Goal: Transaction & Acquisition: Purchase product/service

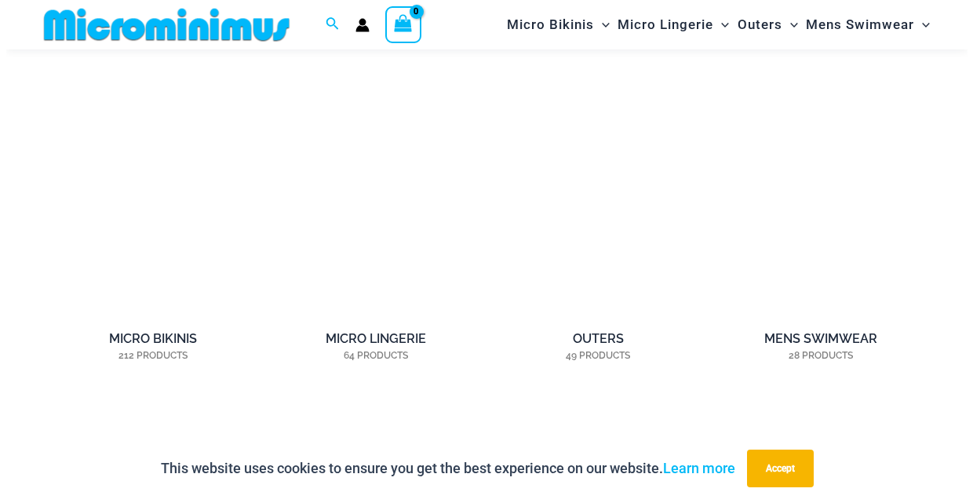
scroll to position [1058, 0]
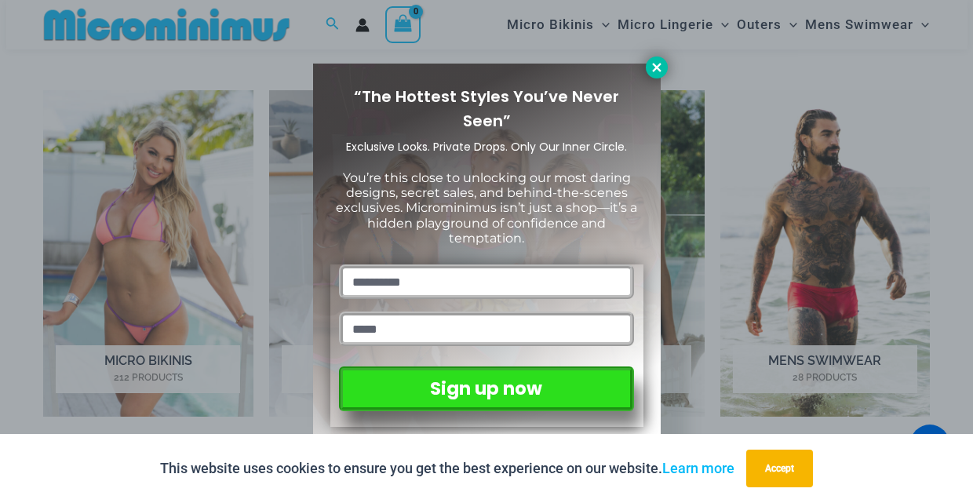
click at [659, 70] on icon at bounding box center [656, 67] width 9 height 9
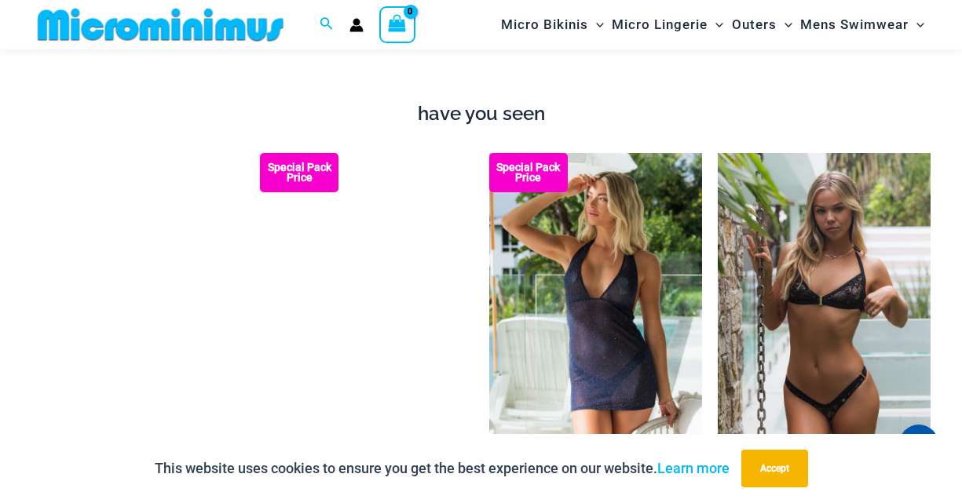
scroll to position [1548, 0]
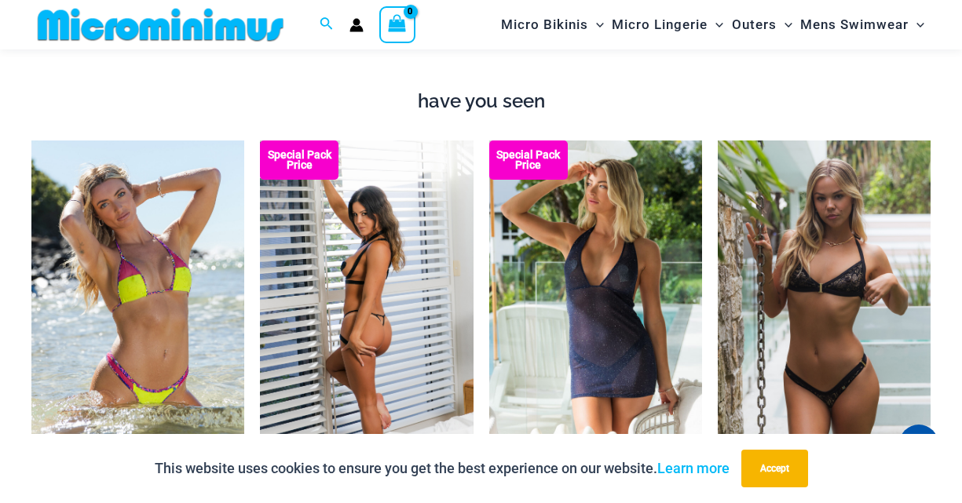
click at [364, 295] on img at bounding box center [366, 300] width 213 height 319
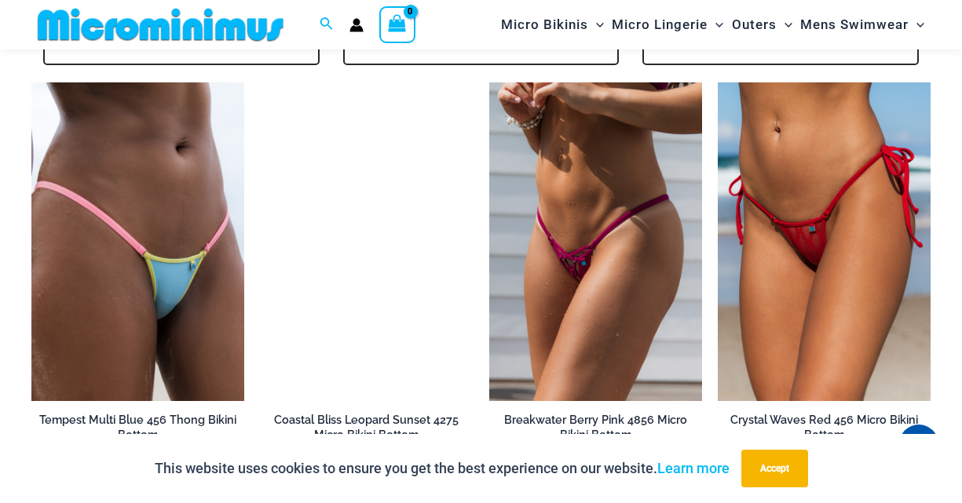
scroll to position [3652, 0]
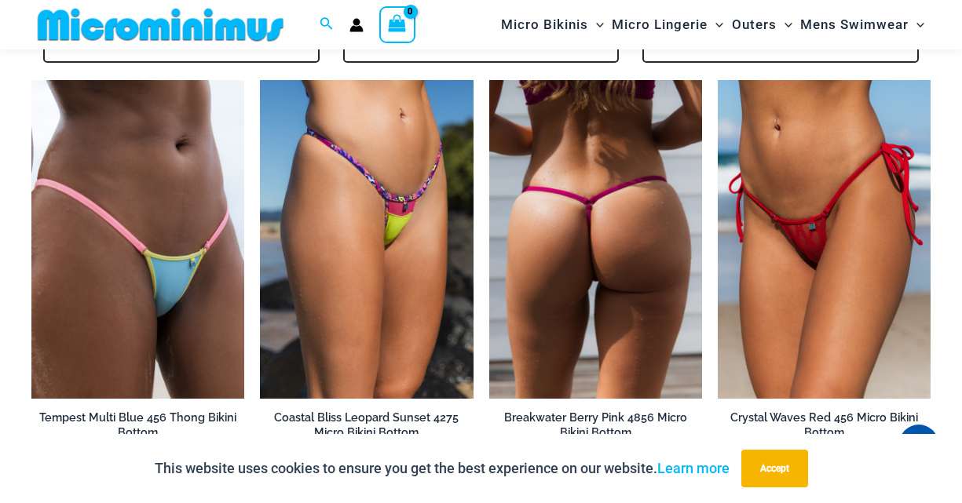
click at [570, 254] on img at bounding box center [595, 239] width 213 height 319
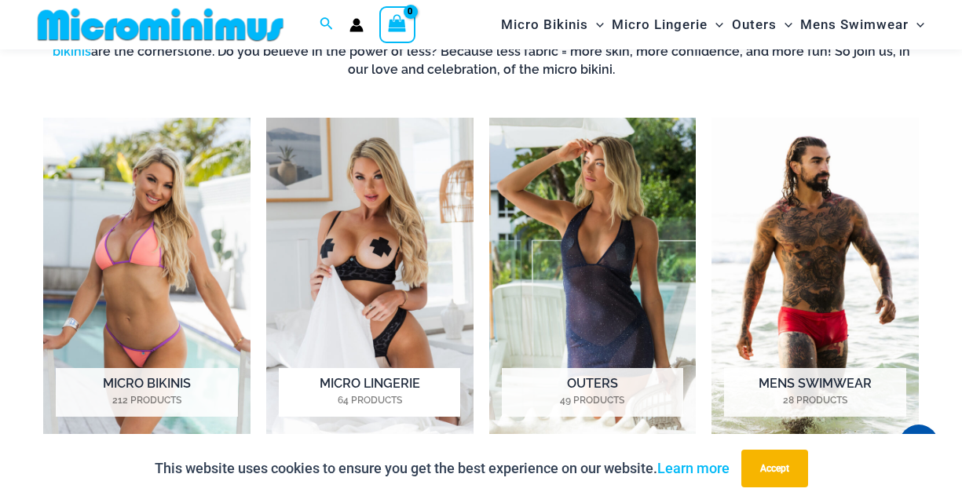
scroll to position [1108, 0]
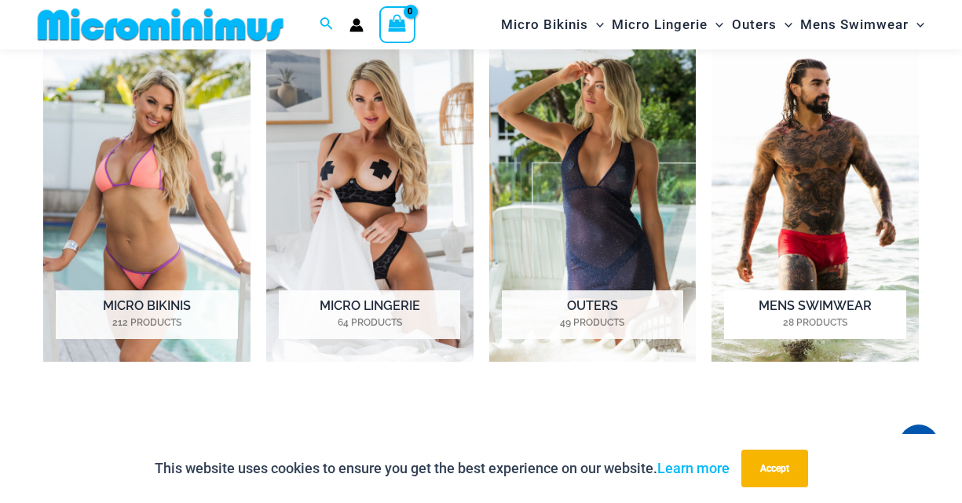
click at [789, 182] on img "Visit product category Mens Swimwear" at bounding box center [814, 201] width 207 height 322
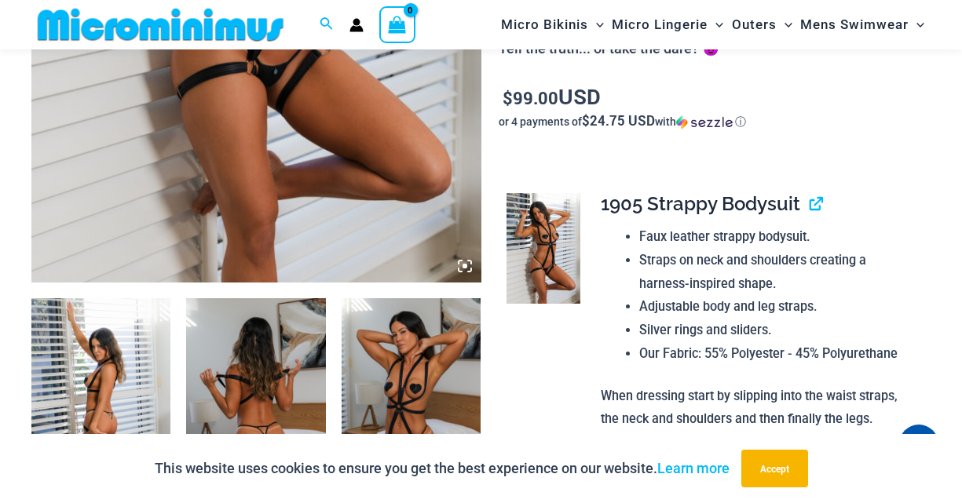
scroll to position [537, 0]
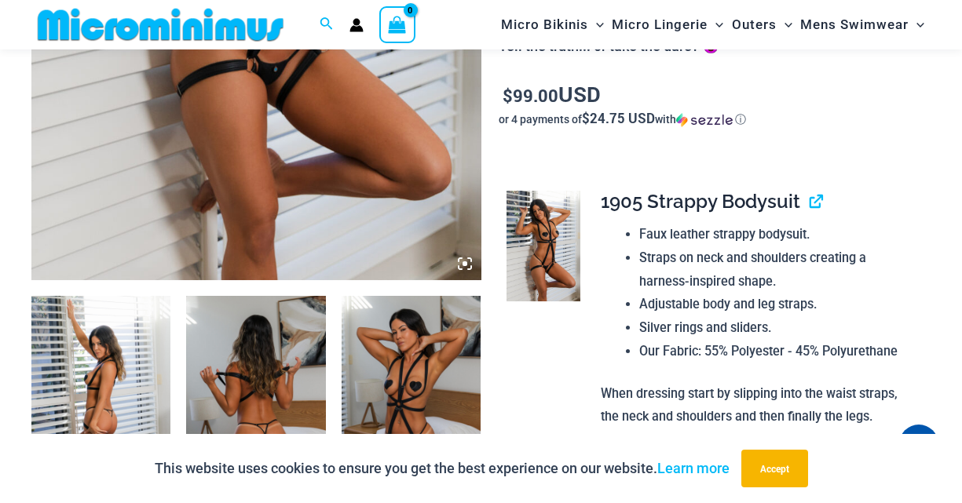
click at [462, 261] on icon at bounding box center [465, 264] width 14 height 14
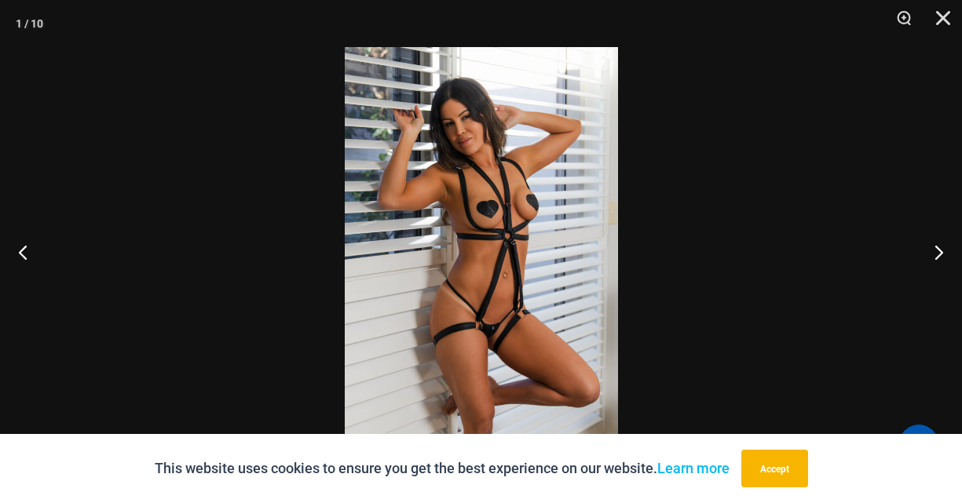
click at [503, 305] on img at bounding box center [481, 251] width 273 height 409
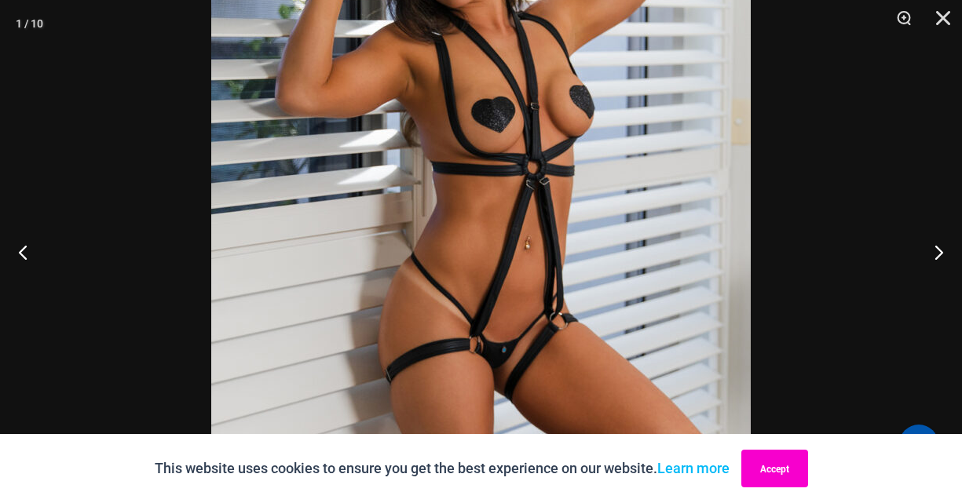
click at [784, 467] on button "Accept" at bounding box center [774, 469] width 67 height 38
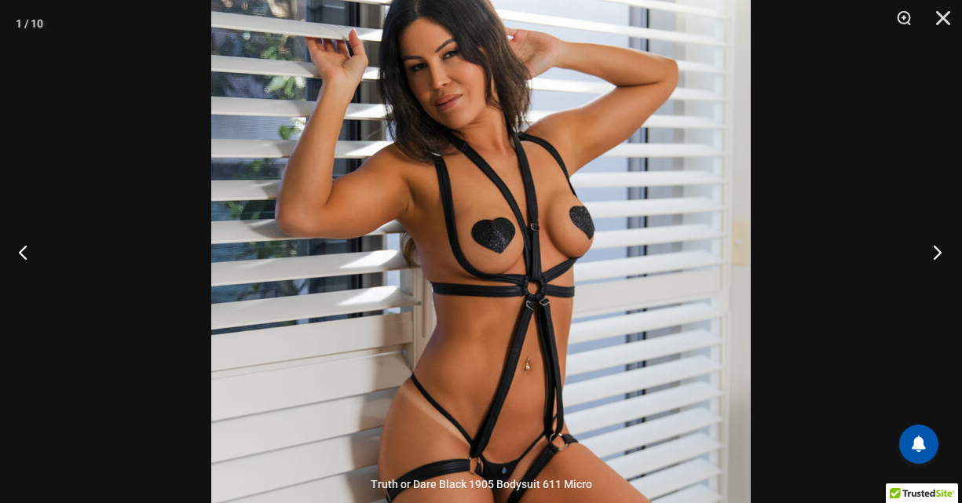
click at [934, 253] on button "Next" at bounding box center [932, 252] width 59 height 78
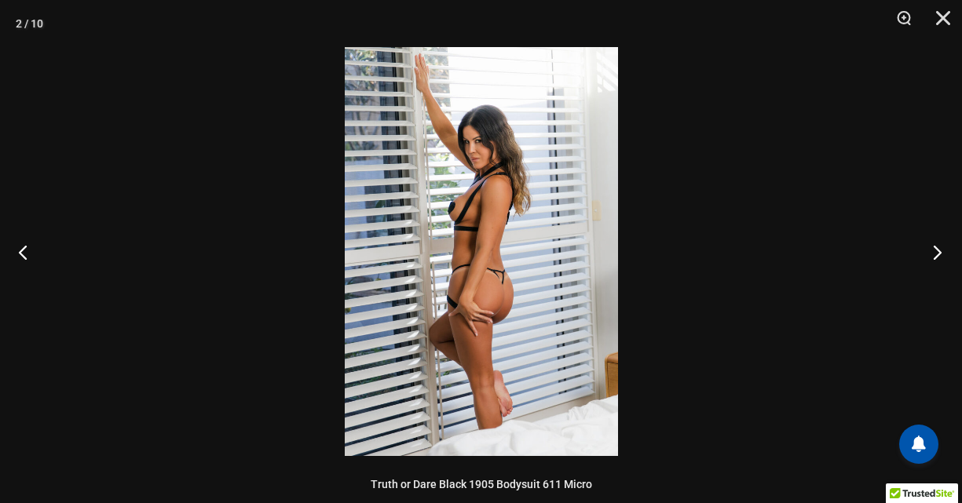
click at [934, 253] on button "Next" at bounding box center [932, 252] width 59 height 78
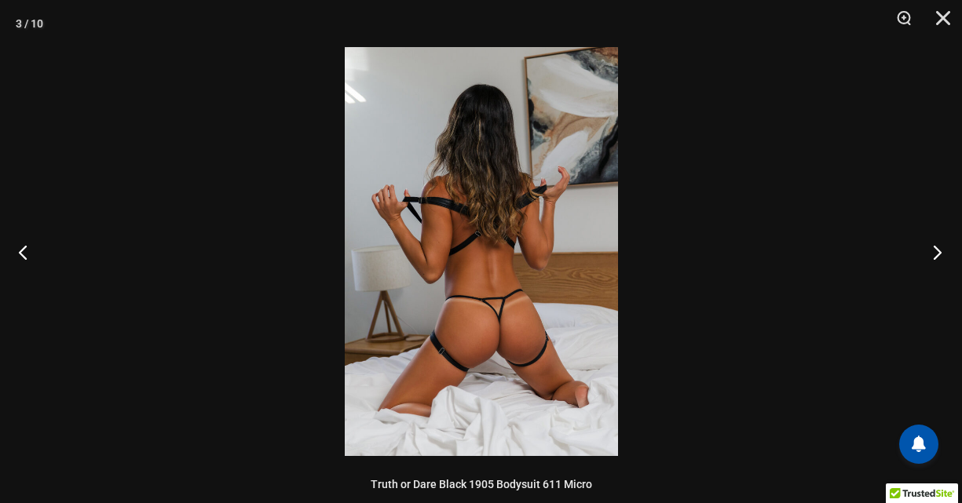
click at [934, 253] on button "Next" at bounding box center [932, 252] width 59 height 78
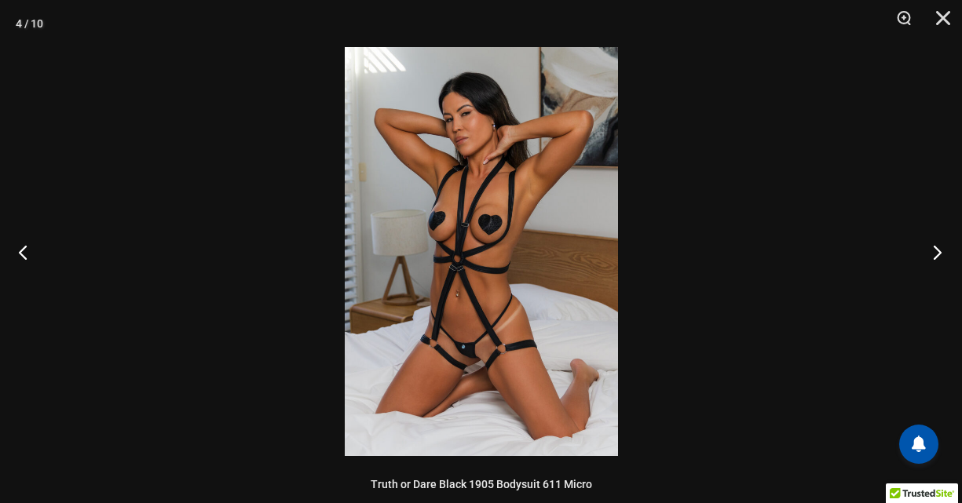
click at [934, 253] on button "Next" at bounding box center [932, 252] width 59 height 78
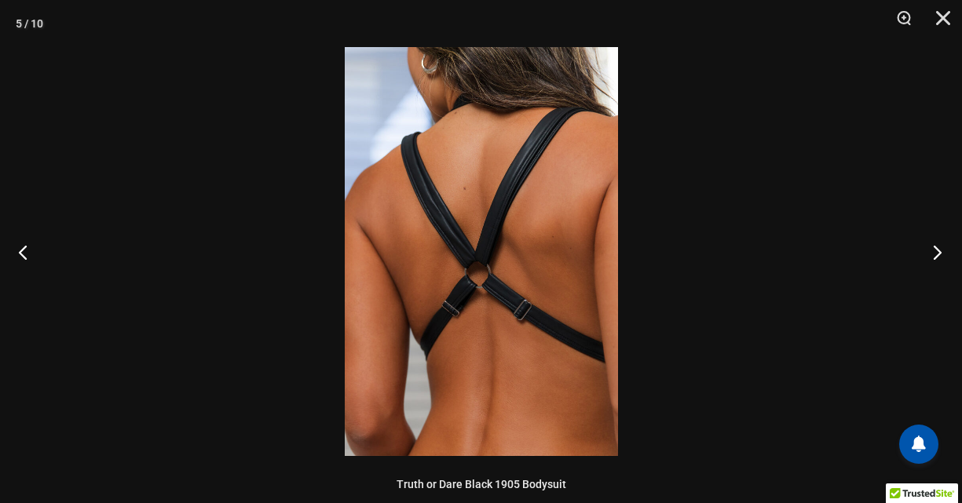
click at [934, 253] on button "Next" at bounding box center [932, 252] width 59 height 78
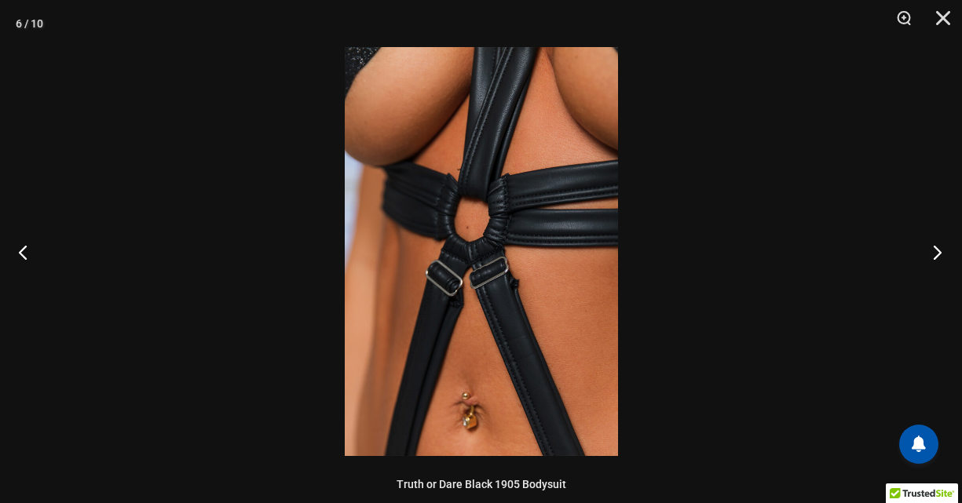
click at [934, 253] on button "Next" at bounding box center [932, 252] width 59 height 78
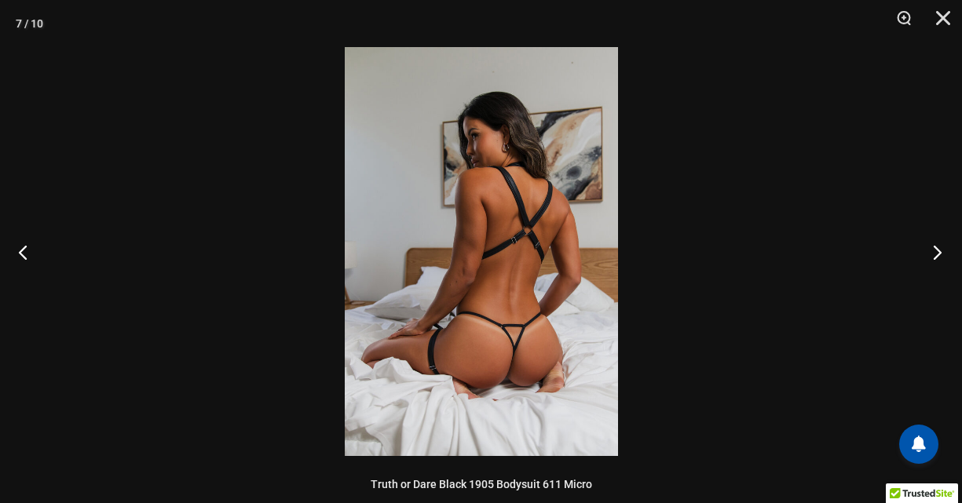
click at [934, 253] on button "Next" at bounding box center [932, 252] width 59 height 78
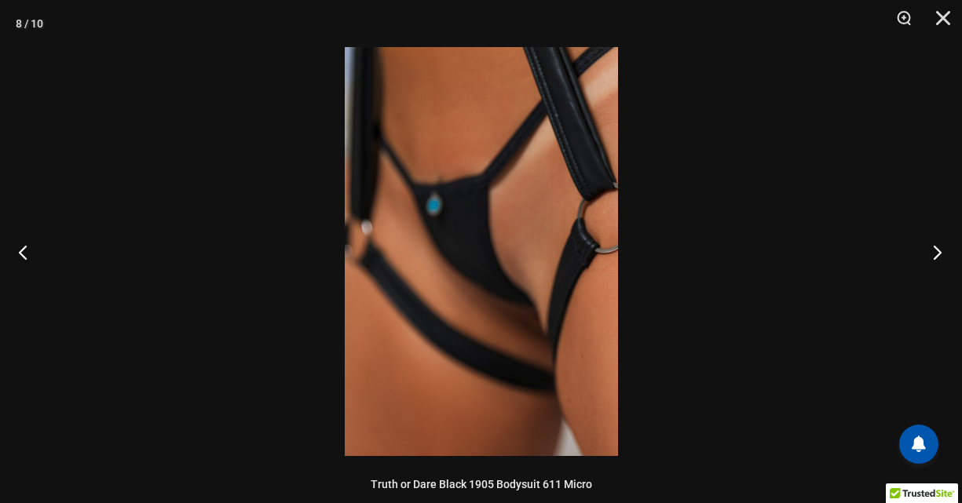
click at [934, 253] on button "Next" at bounding box center [932, 252] width 59 height 78
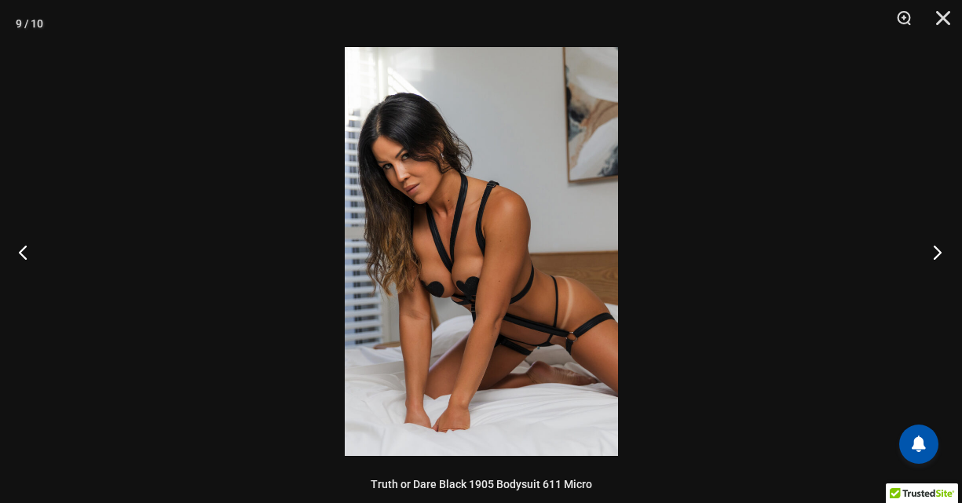
click at [934, 253] on button "Next" at bounding box center [932, 252] width 59 height 78
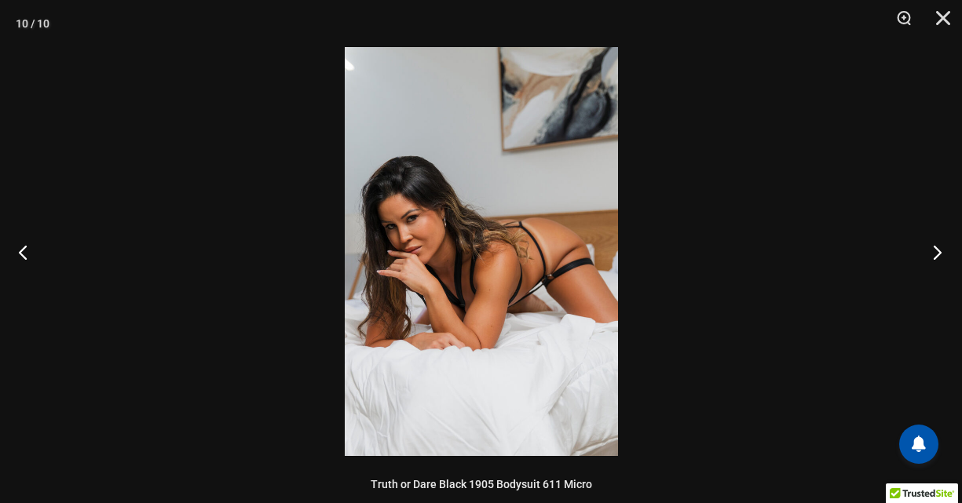
click at [934, 253] on button "Next" at bounding box center [932, 252] width 59 height 78
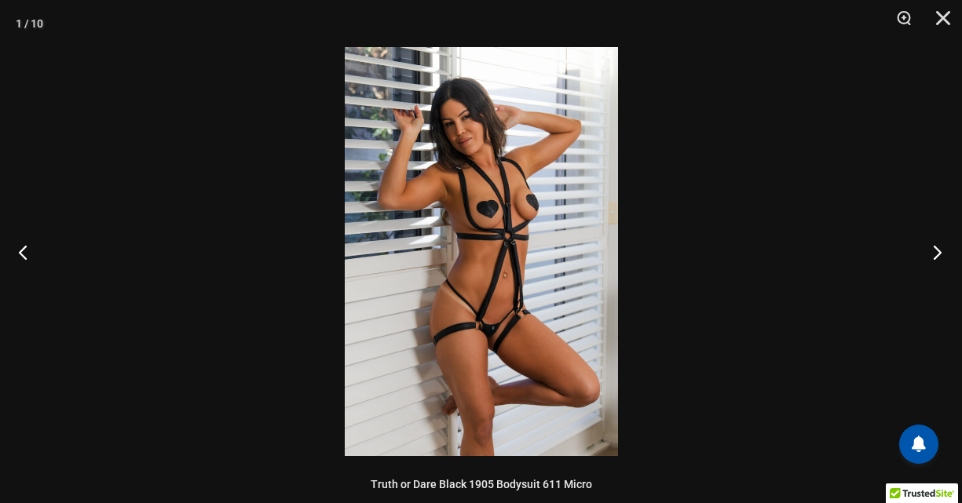
click at [934, 253] on button "Next" at bounding box center [932, 252] width 59 height 78
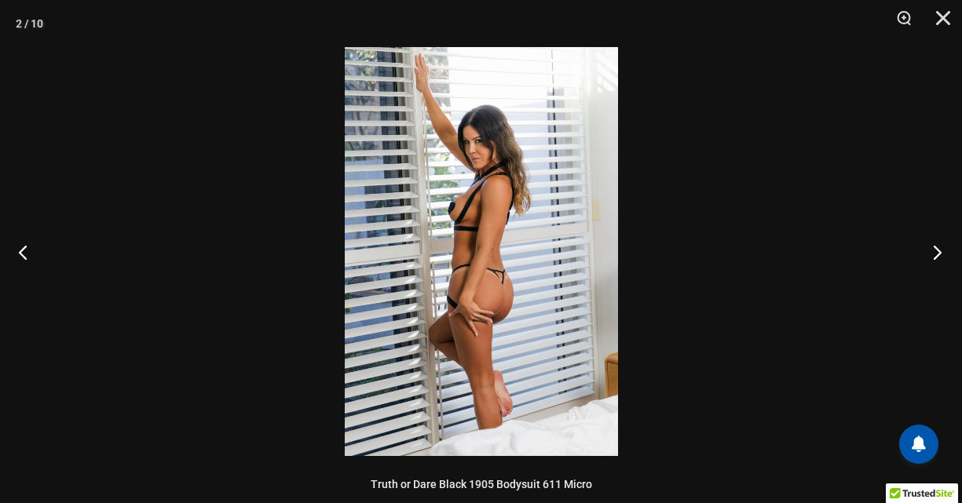
click at [934, 253] on button "Next" at bounding box center [932, 252] width 59 height 78
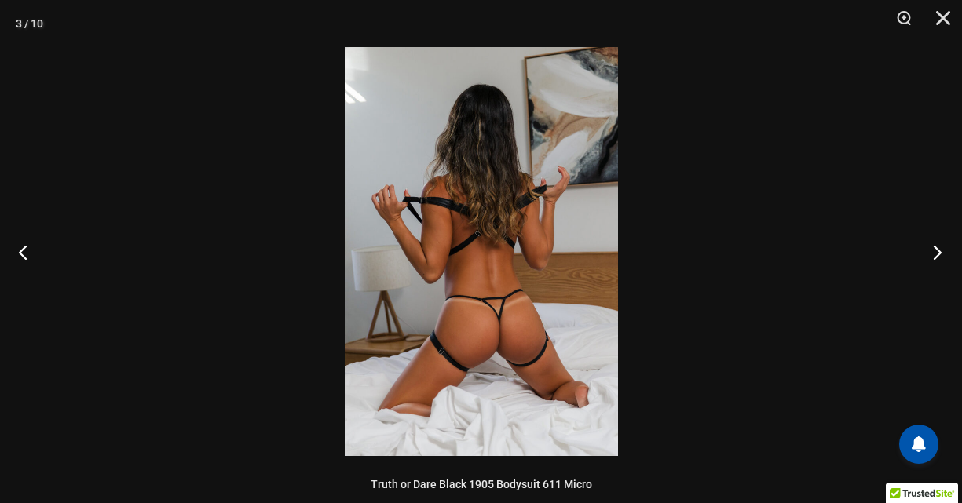
click at [934, 253] on button "Next" at bounding box center [932, 252] width 59 height 78
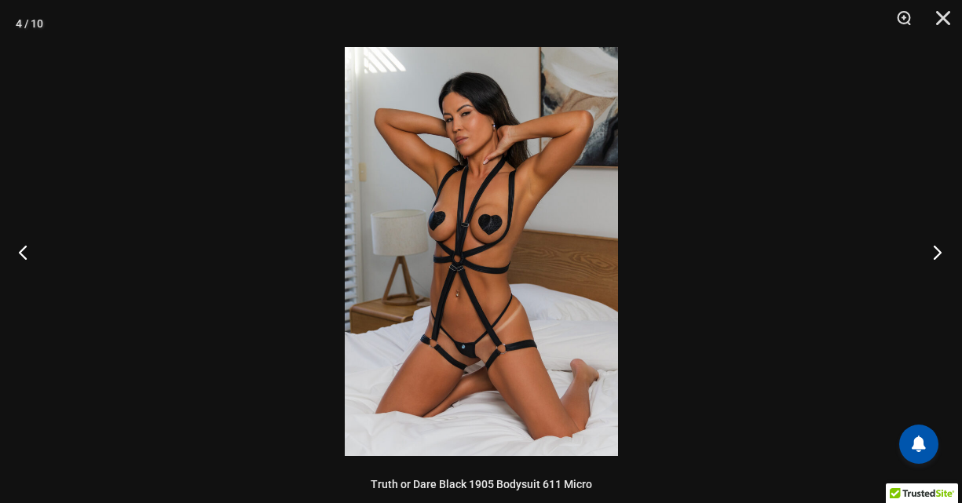
click at [934, 253] on button "Next" at bounding box center [932, 252] width 59 height 78
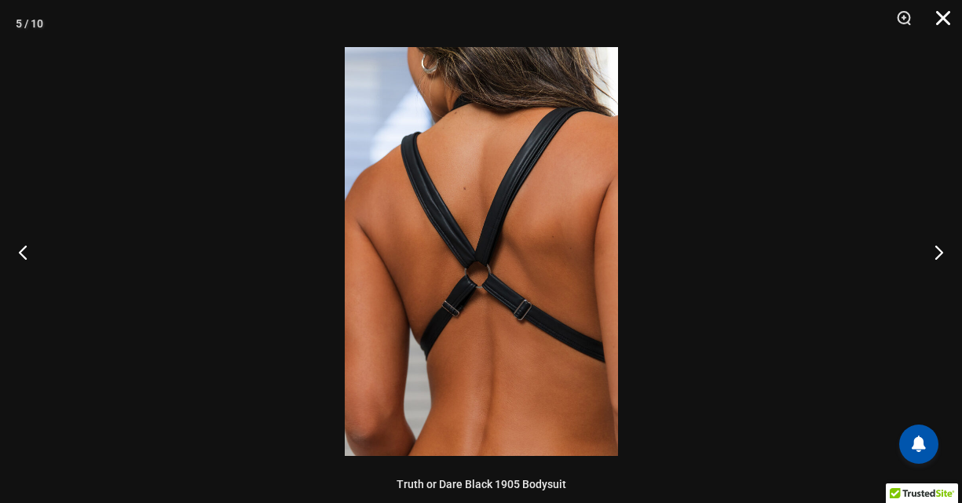
click at [939, 14] on button "Close" at bounding box center [937, 23] width 39 height 47
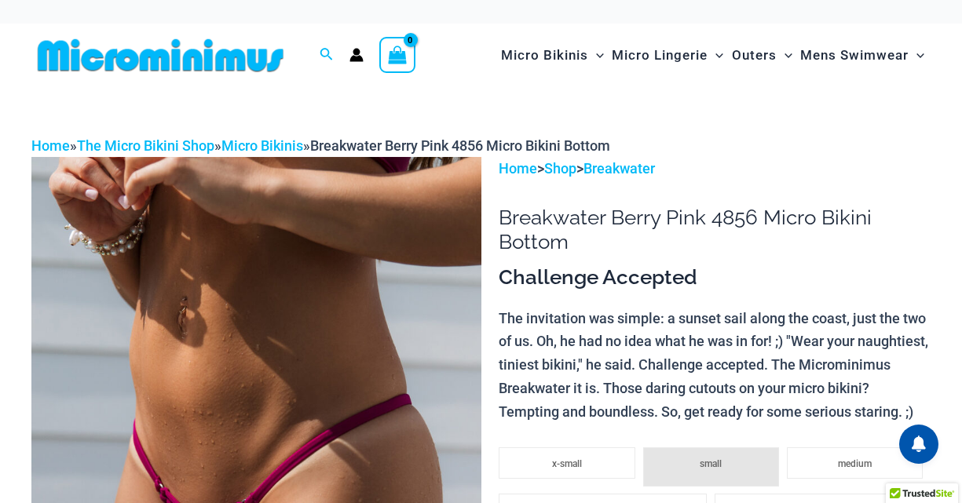
click at [305, 348] on img at bounding box center [256, 494] width 450 height 674
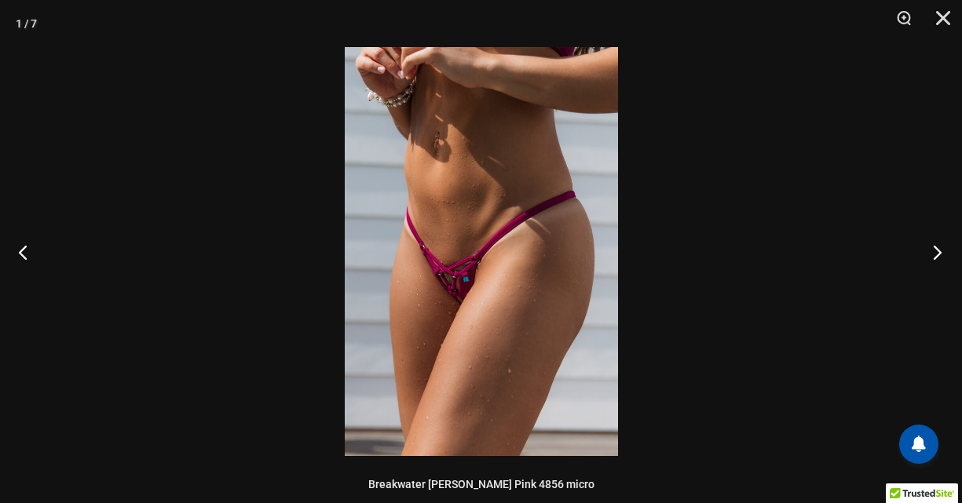
click at [936, 251] on button "Next" at bounding box center [932, 252] width 59 height 78
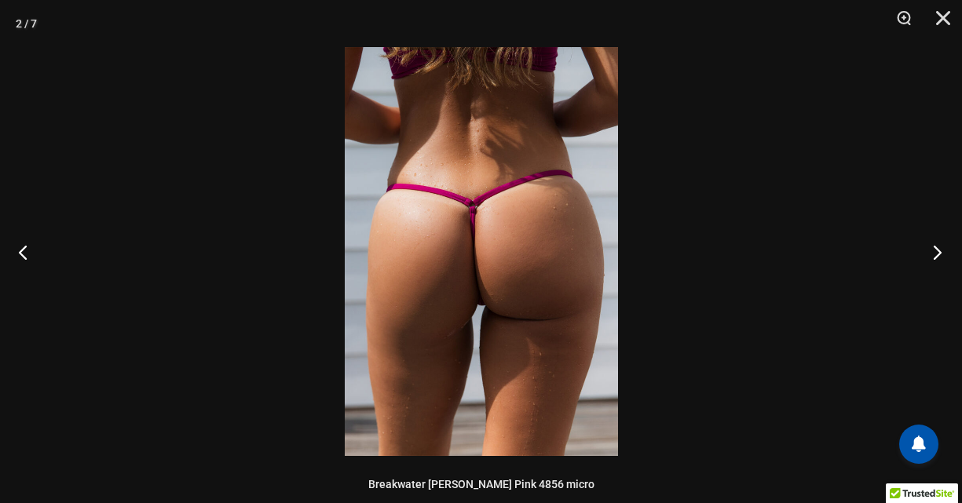
click at [936, 251] on button "Next" at bounding box center [932, 252] width 59 height 78
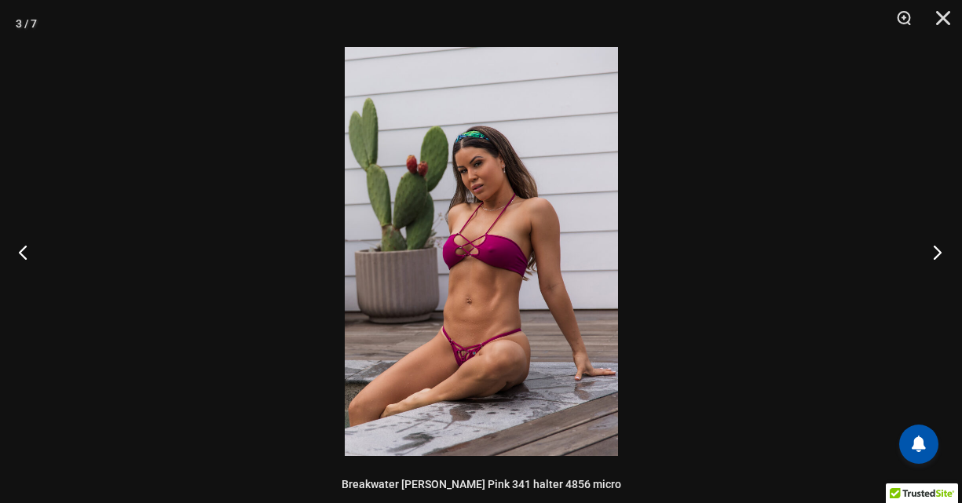
click at [936, 251] on button "Next" at bounding box center [932, 252] width 59 height 78
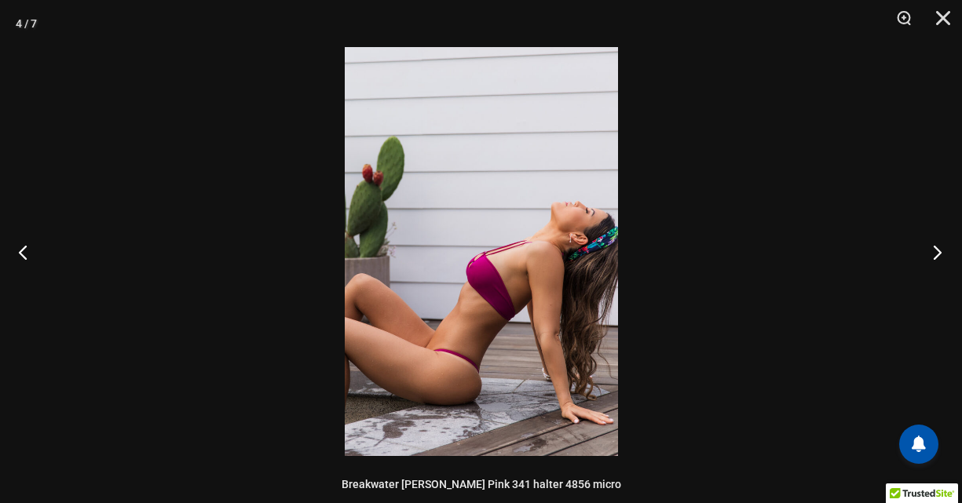
click at [936, 251] on button "Next" at bounding box center [932, 252] width 59 height 78
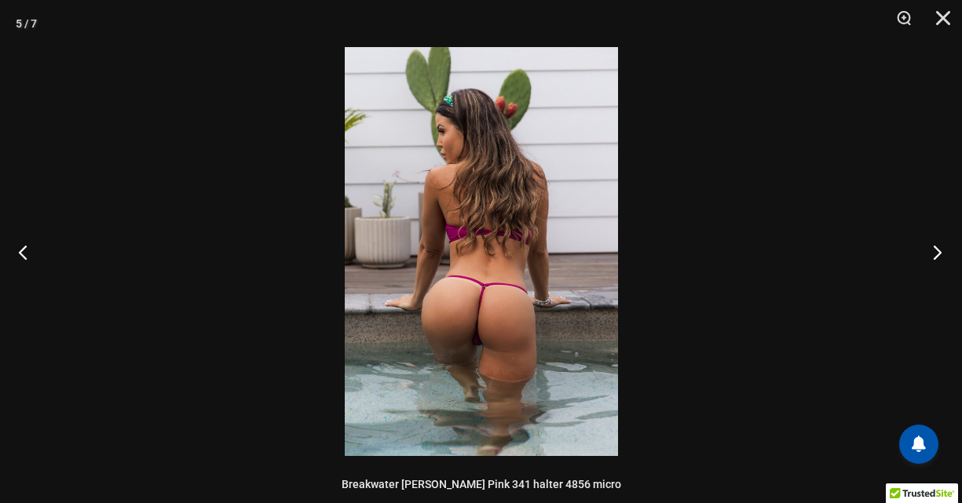
click at [936, 251] on button "Next" at bounding box center [932, 252] width 59 height 78
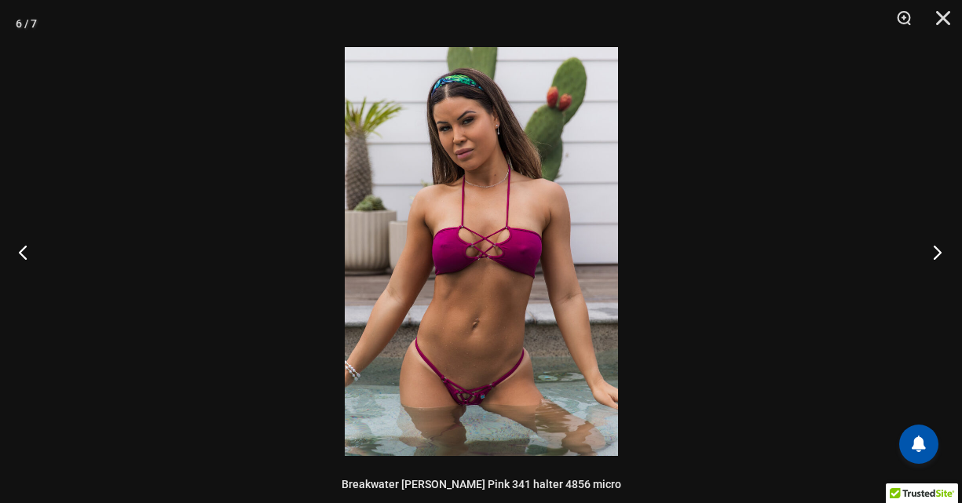
click at [936, 251] on button "Next" at bounding box center [932, 252] width 59 height 78
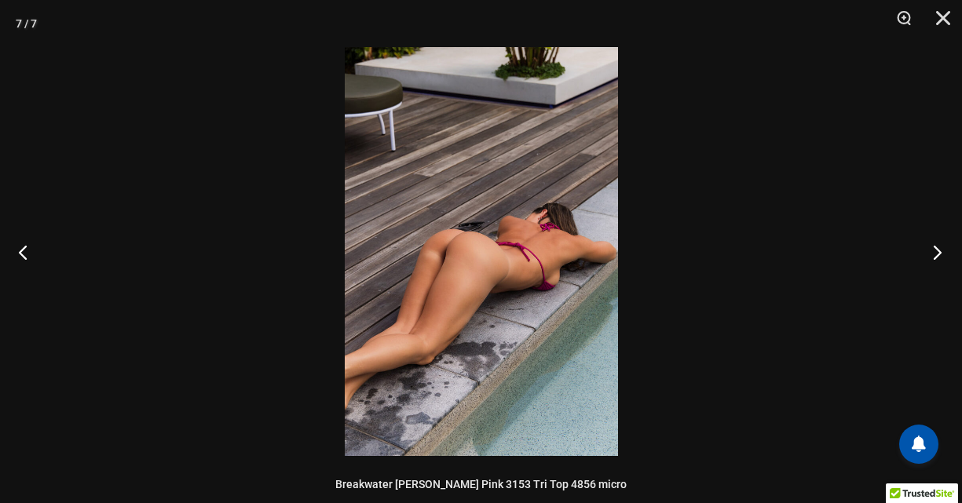
click at [936, 251] on button "Next" at bounding box center [932, 252] width 59 height 78
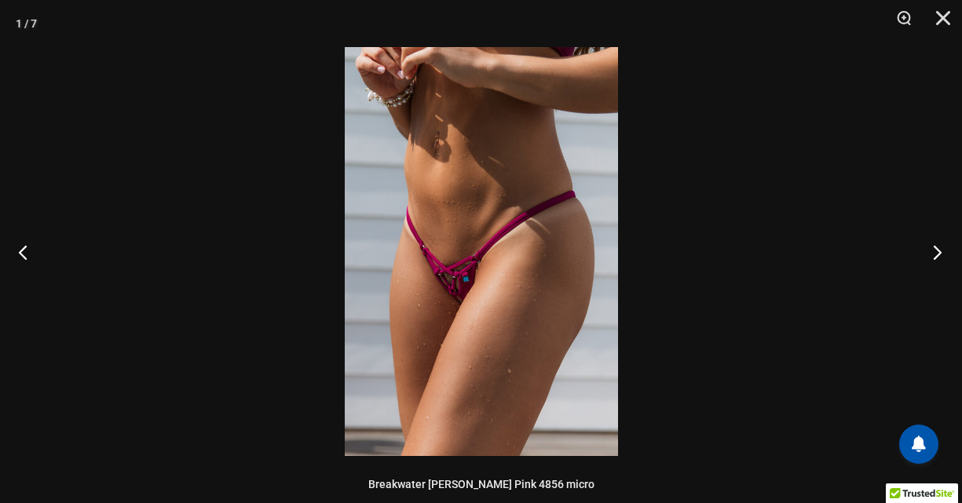
click at [936, 251] on button "Next" at bounding box center [932, 252] width 59 height 78
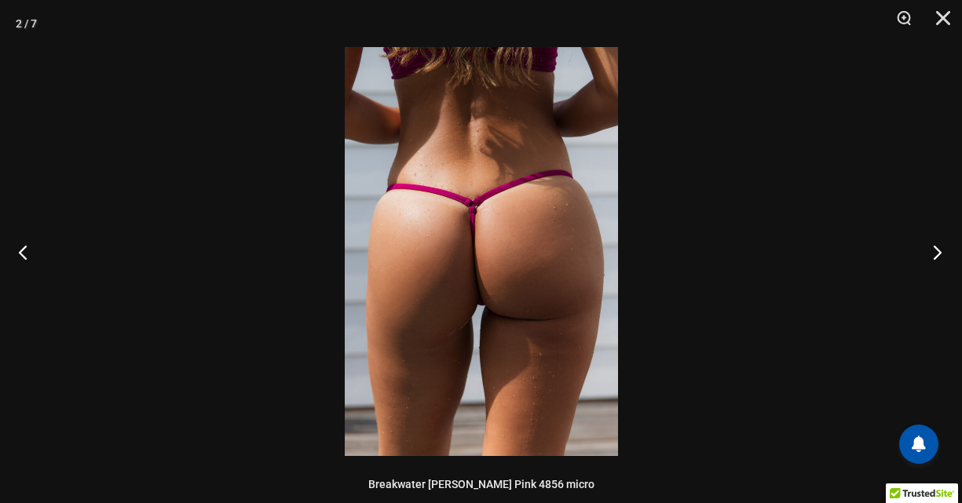
click at [936, 251] on button "Next" at bounding box center [932, 252] width 59 height 78
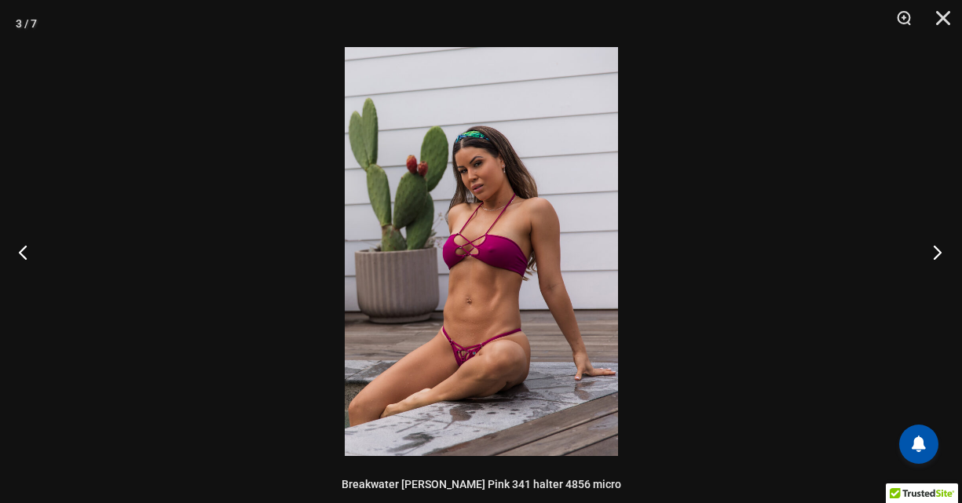
click at [936, 251] on button "Next" at bounding box center [932, 252] width 59 height 78
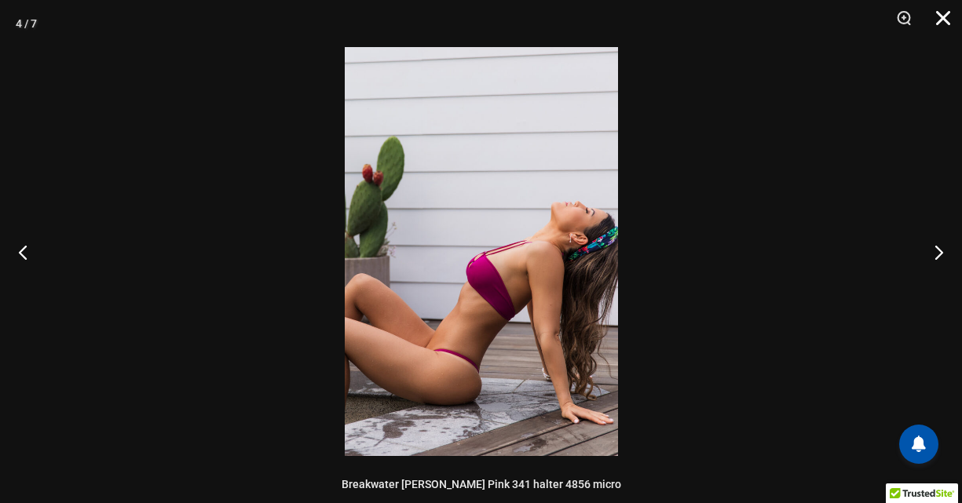
click at [940, 17] on button "Close" at bounding box center [937, 23] width 39 height 47
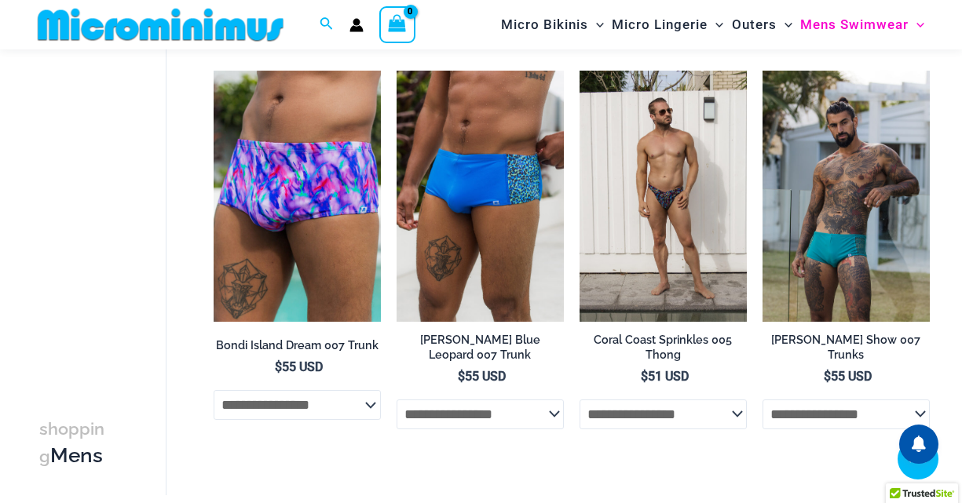
scroll to position [2696, 0]
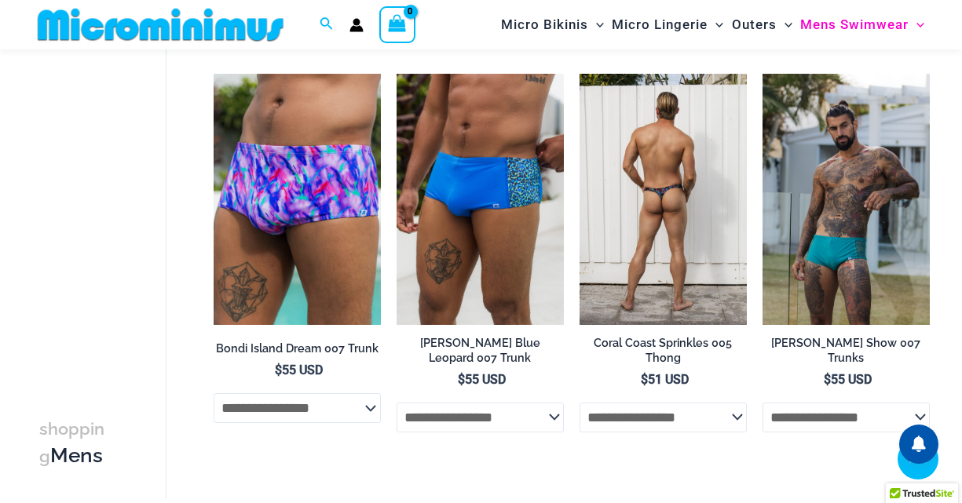
click at [648, 257] on img at bounding box center [662, 199] width 167 height 251
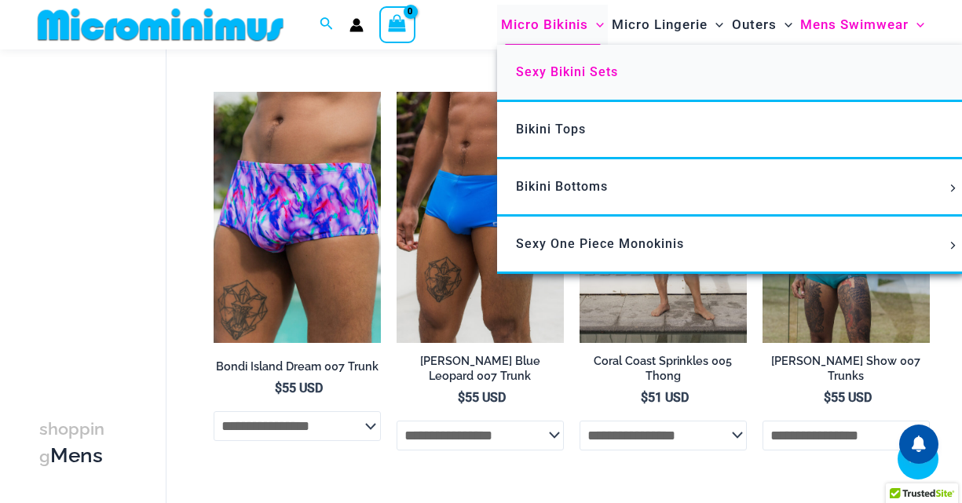
click at [583, 66] on span "Sexy Bikini Sets" at bounding box center [567, 71] width 102 height 15
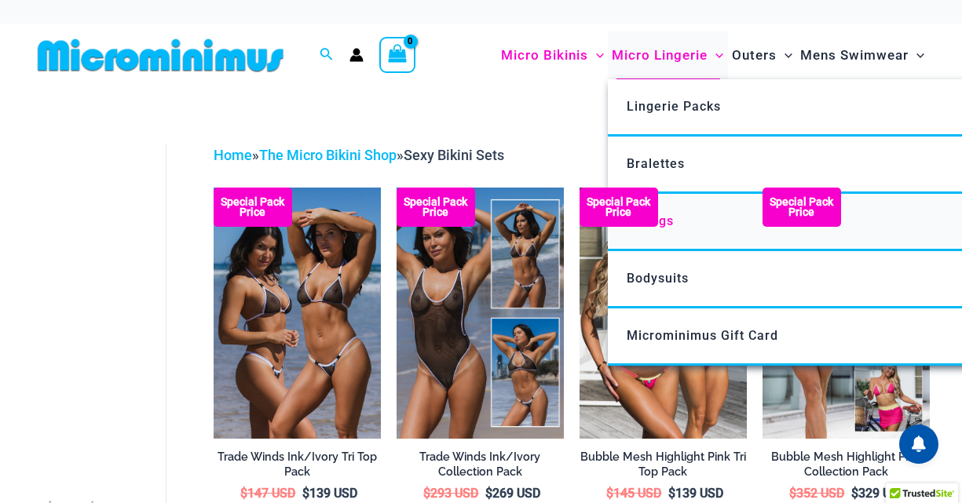
click at [674, 228] on link "Thongs" at bounding box center [841, 222] width 467 height 57
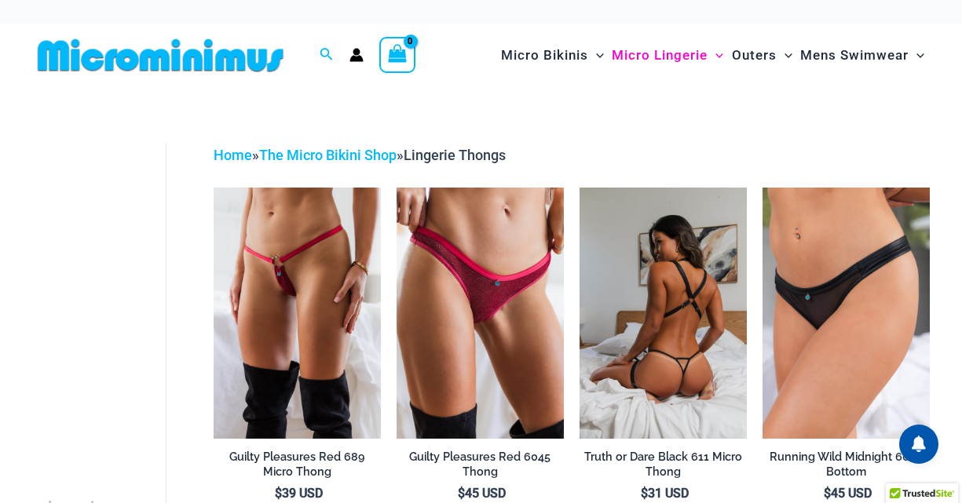
click at [619, 349] on img at bounding box center [662, 313] width 167 height 251
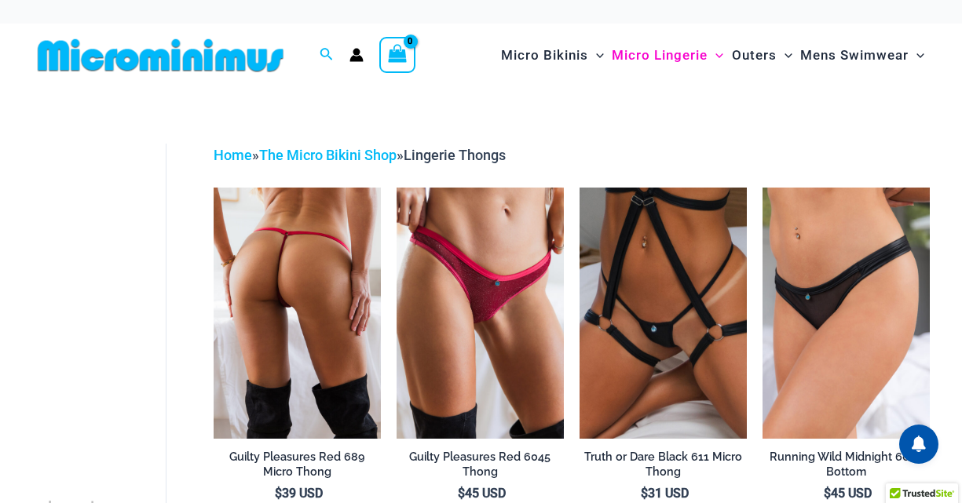
click at [289, 272] on img at bounding box center [297, 313] width 167 height 251
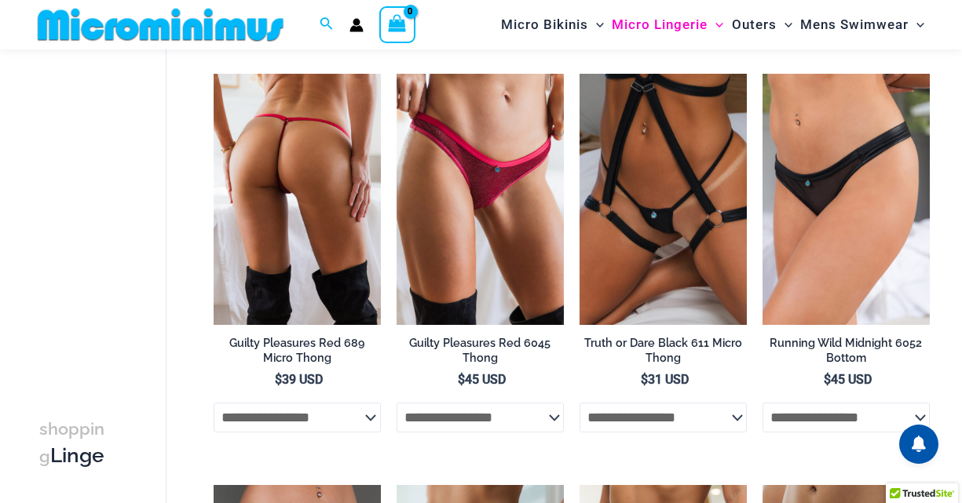
scroll to position [100, 0]
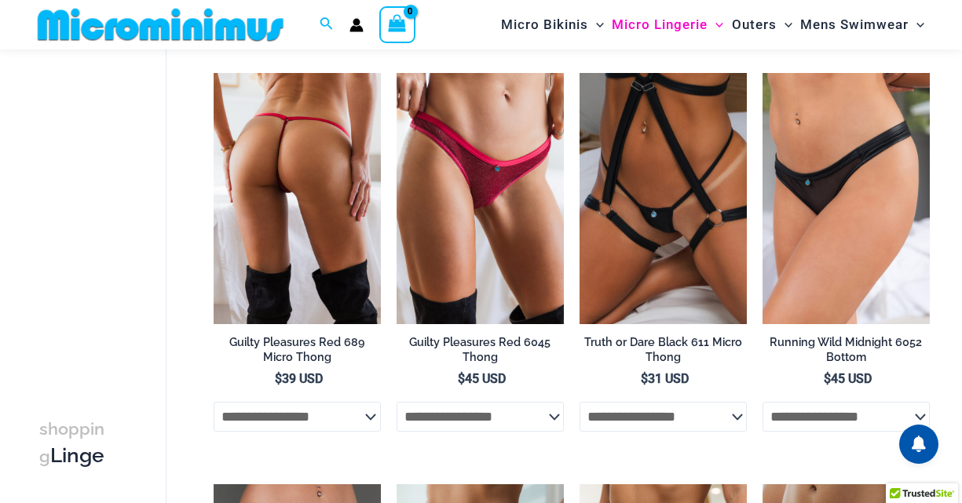
click at [313, 227] on img at bounding box center [297, 198] width 167 height 251
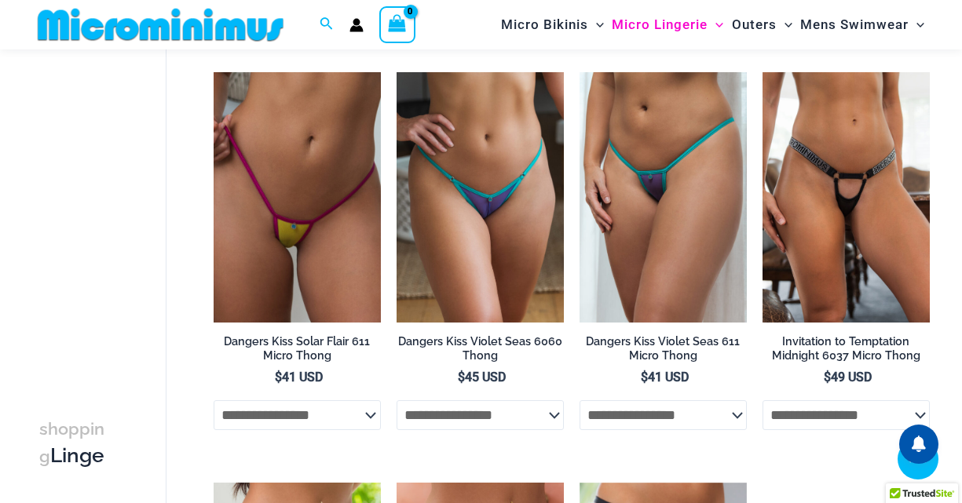
scroll to position [921, 0]
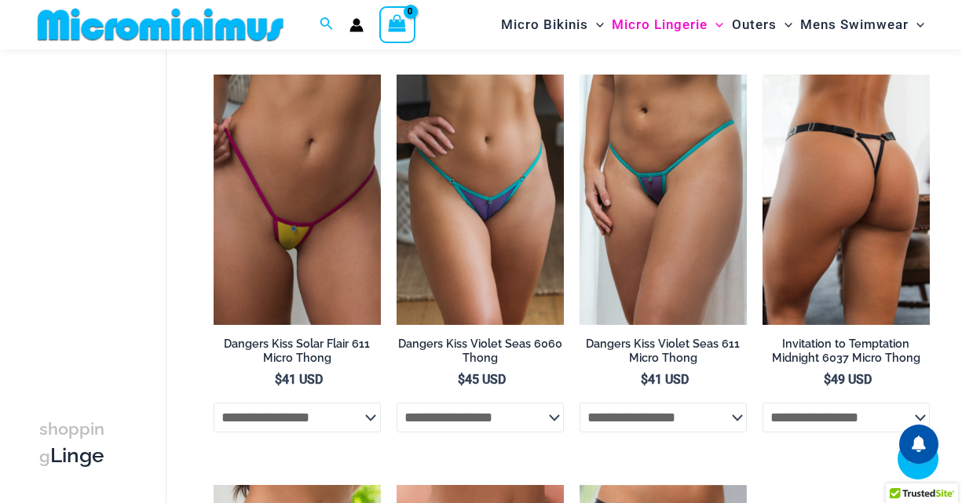
click at [855, 199] on img at bounding box center [845, 200] width 167 height 251
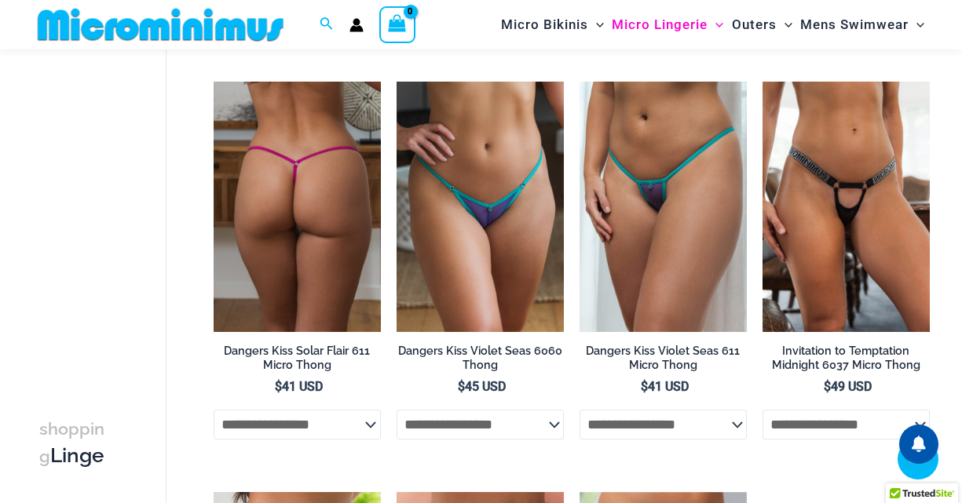
click at [321, 298] on img at bounding box center [297, 207] width 167 height 251
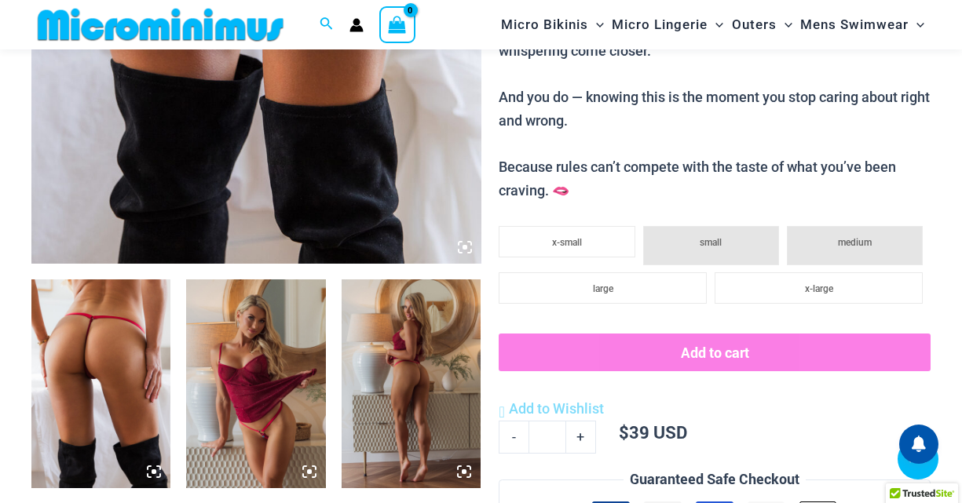
scroll to position [556, 0]
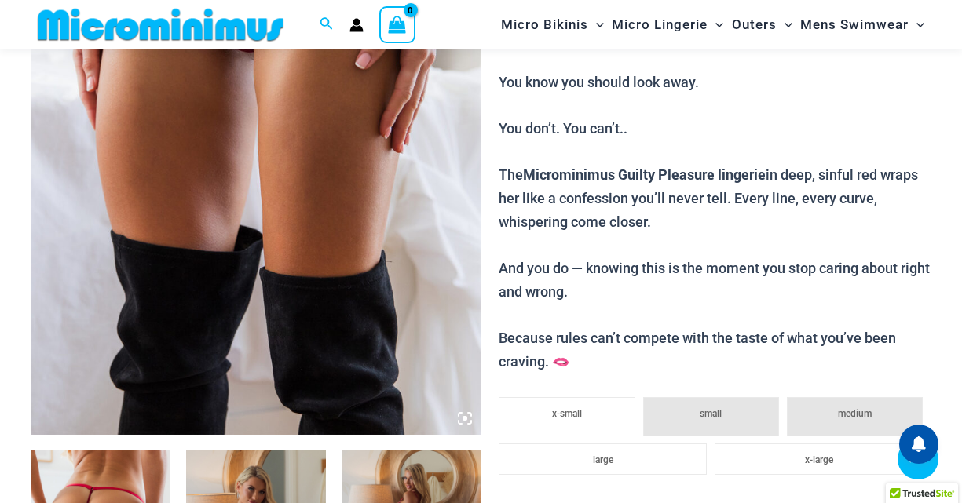
scroll to position [385, 0]
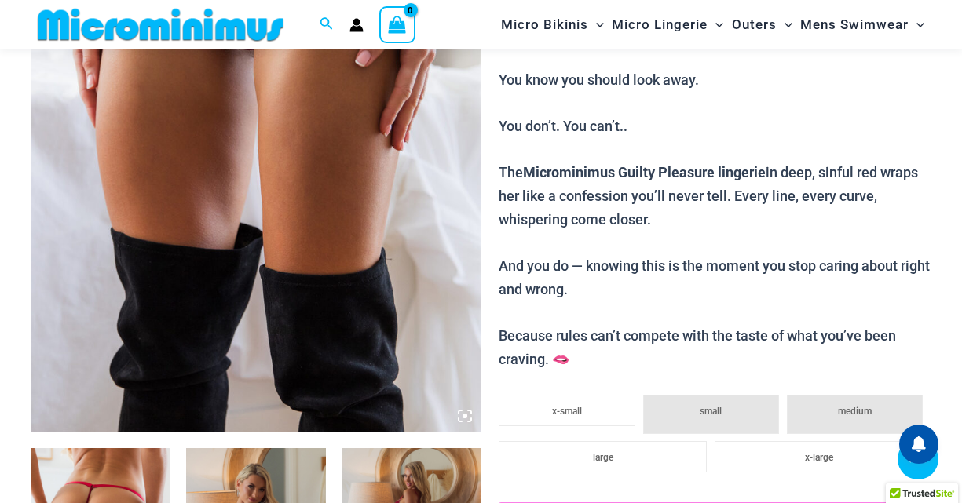
click at [463, 414] on icon at bounding box center [464, 416] width 5 height 5
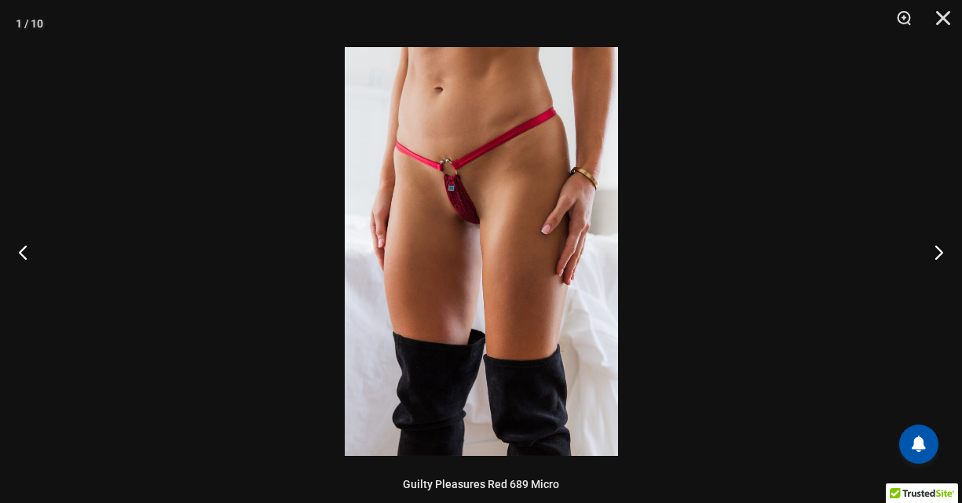
click at [456, 275] on img at bounding box center [481, 251] width 273 height 409
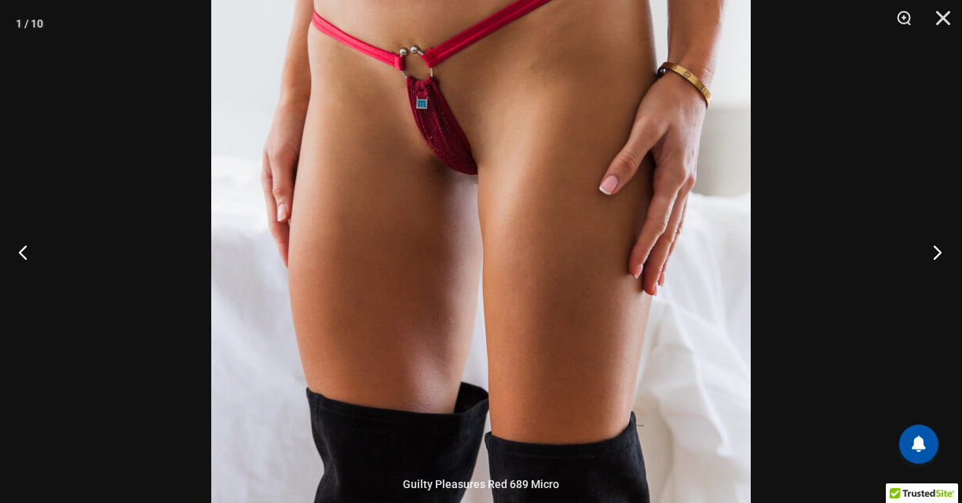
click at [937, 250] on button "Next" at bounding box center [932, 252] width 59 height 78
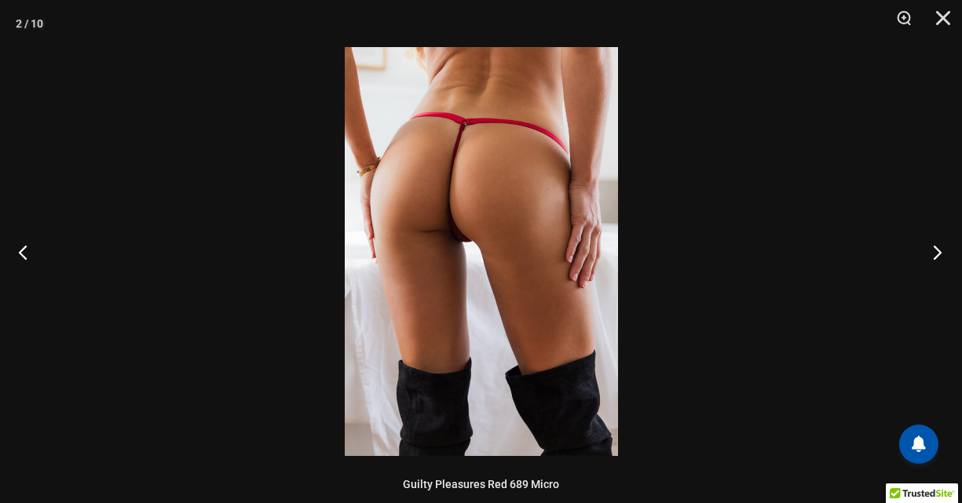
click at [937, 251] on button "Next" at bounding box center [932, 252] width 59 height 78
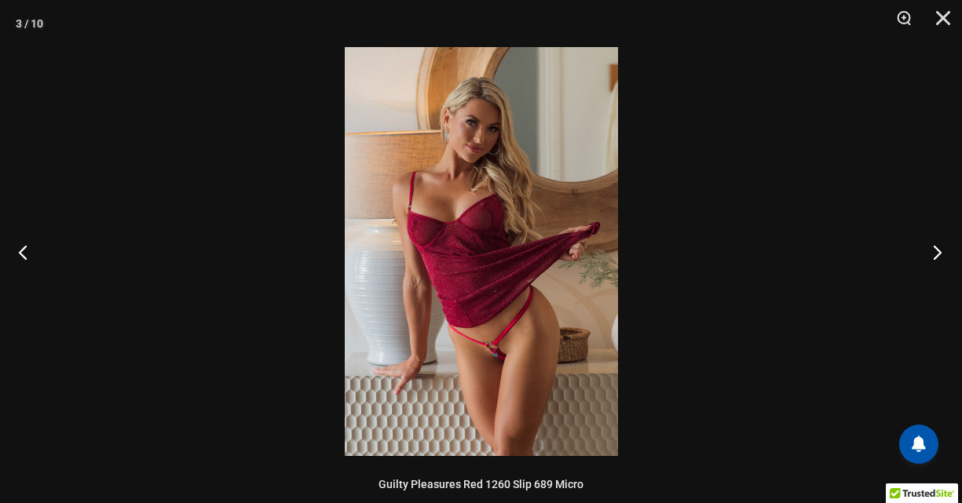
click at [937, 251] on button "Next" at bounding box center [932, 252] width 59 height 78
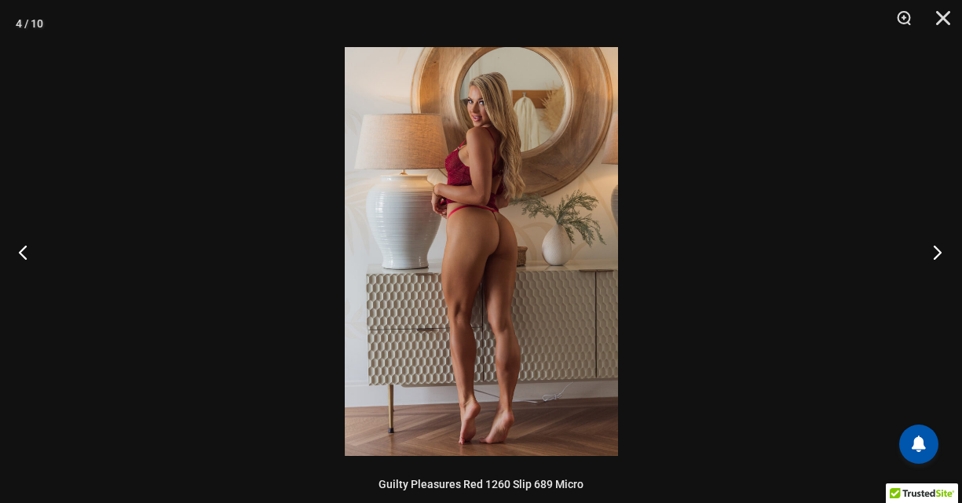
click at [937, 251] on button "Next" at bounding box center [932, 252] width 59 height 78
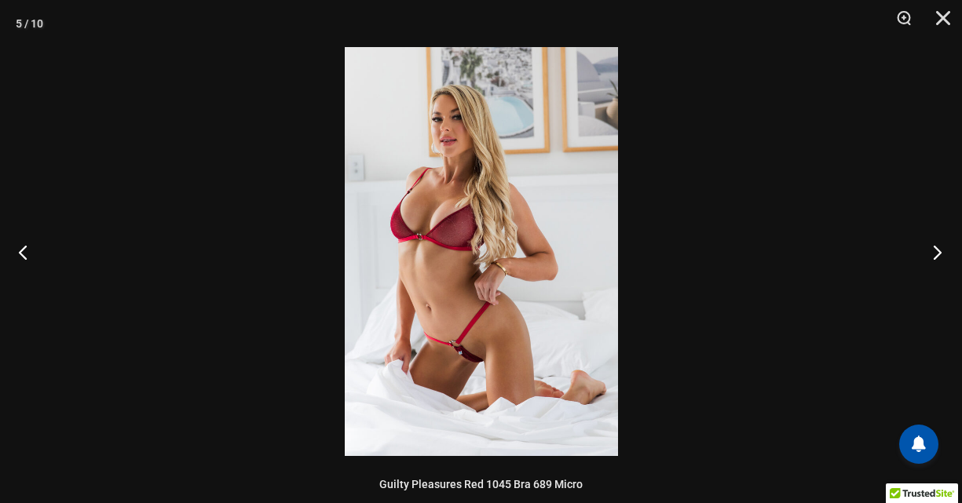
click at [937, 251] on button "Next" at bounding box center [932, 252] width 59 height 78
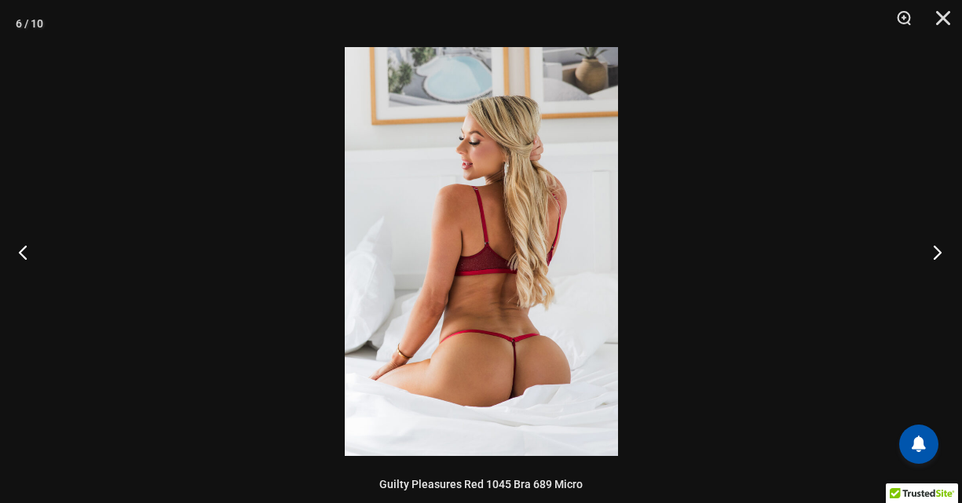
click at [937, 251] on button "Next" at bounding box center [932, 252] width 59 height 78
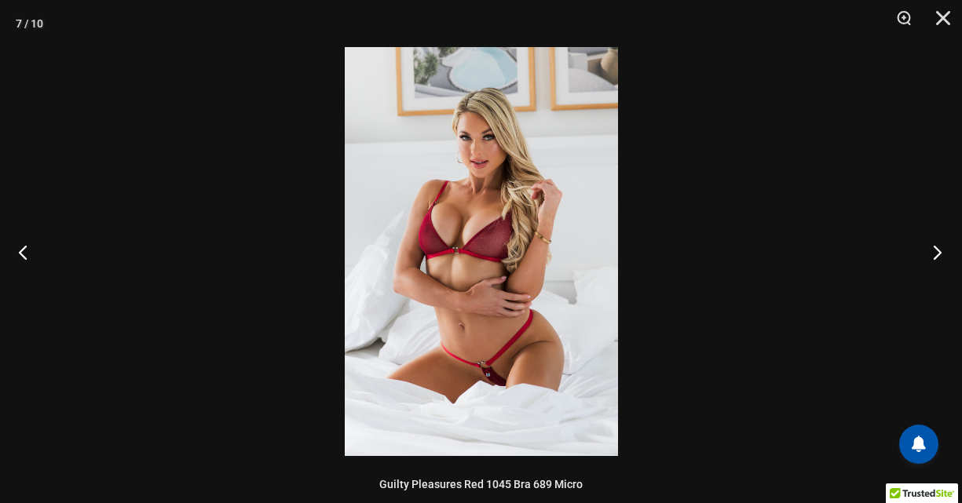
click at [937, 251] on button "Next" at bounding box center [932, 252] width 59 height 78
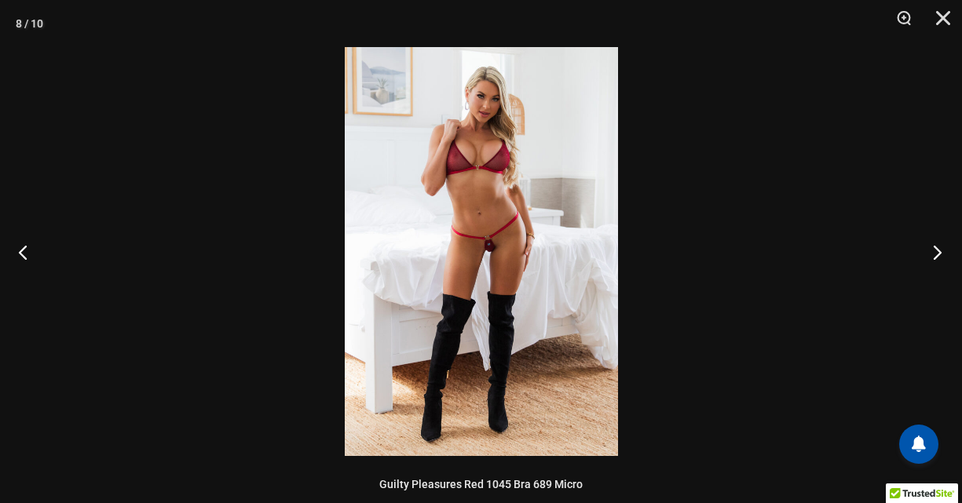
click at [937, 251] on button "Next" at bounding box center [932, 252] width 59 height 78
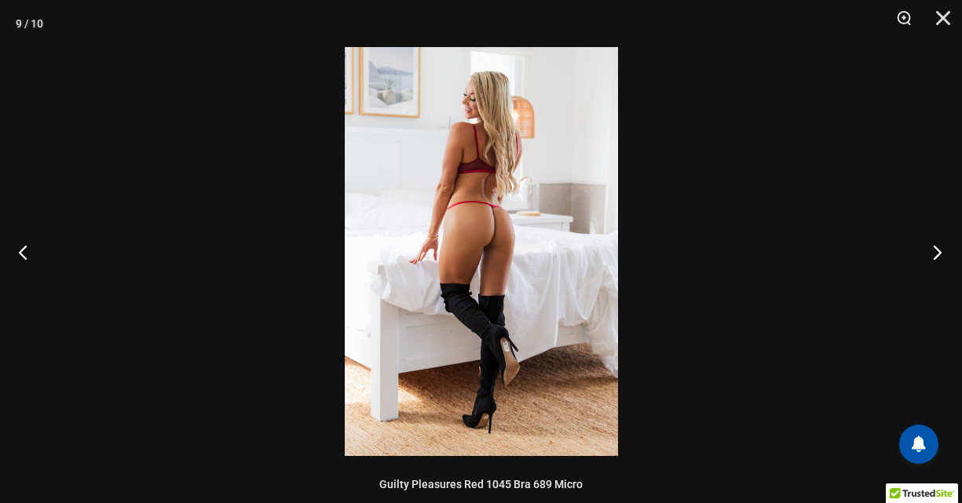
click at [937, 252] on button "Next" at bounding box center [932, 252] width 59 height 78
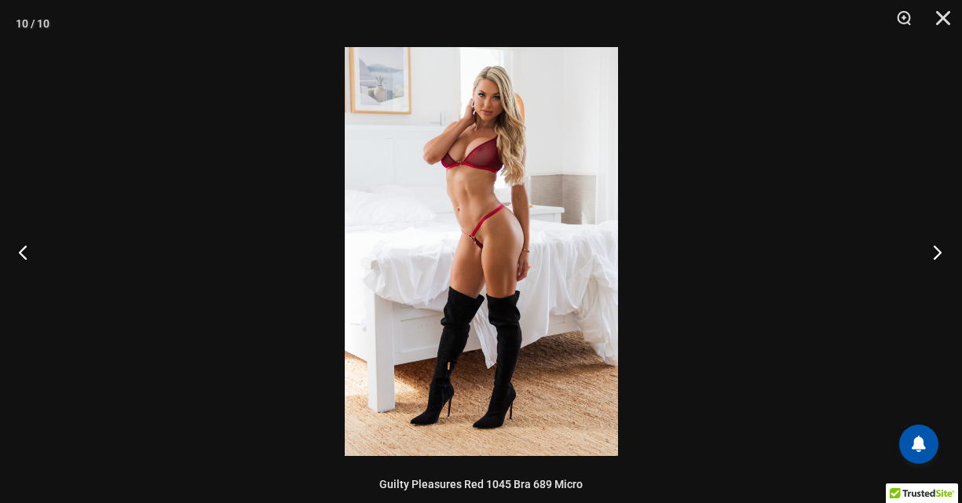
click at [937, 252] on button "Next" at bounding box center [932, 252] width 59 height 78
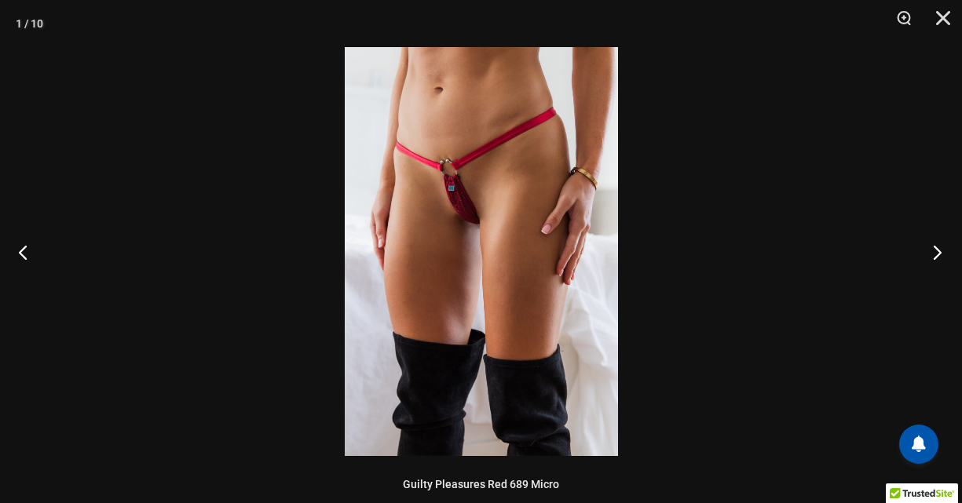
click at [937, 252] on button "Next" at bounding box center [932, 252] width 59 height 78
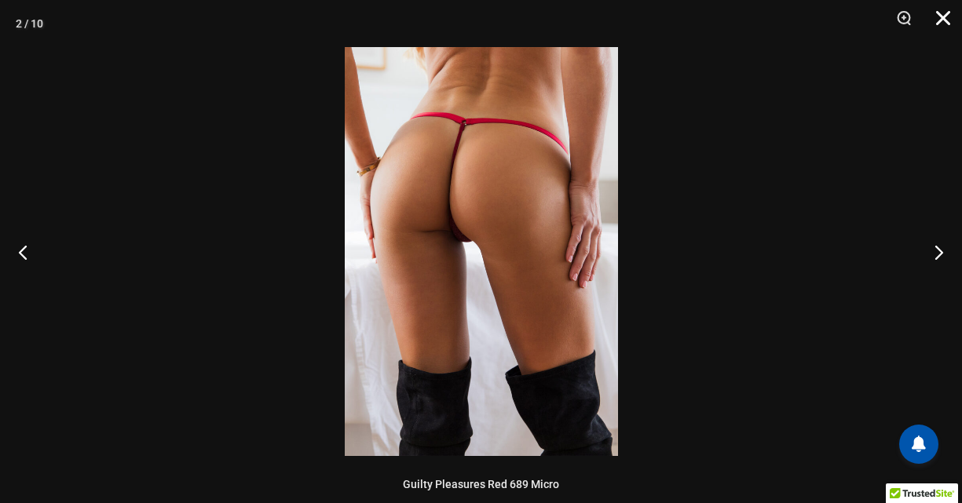
click at [936, 19] on button "Close" at bounding box center [937, 23] width 39 height 47
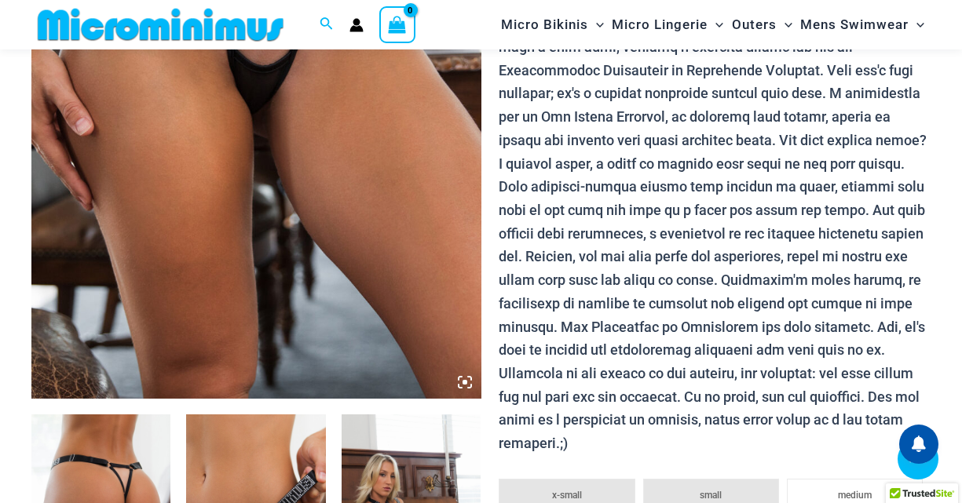
scroll to position [419, 0]
click at [466, 383] on icon at bounding box center [465, 381] width 14 height 14
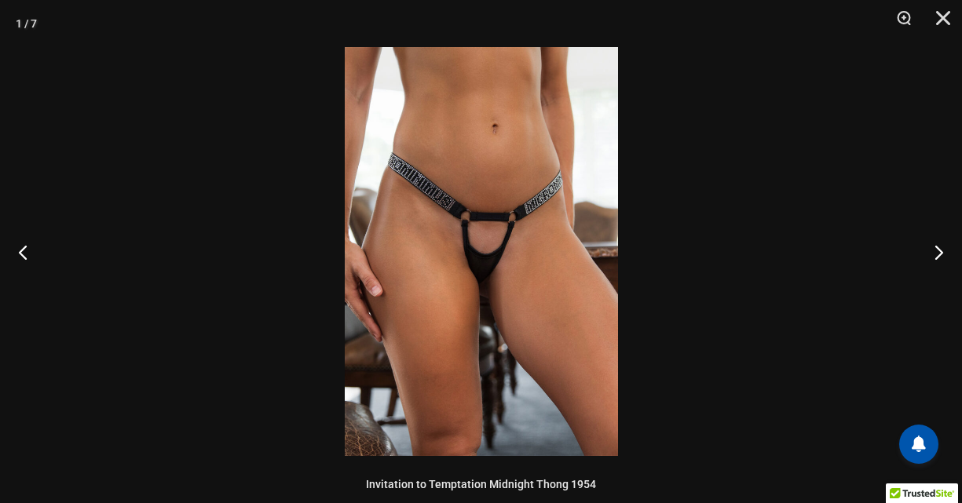
click at [499, 284] on img at bounding box center [481, 251] width 273 height 409
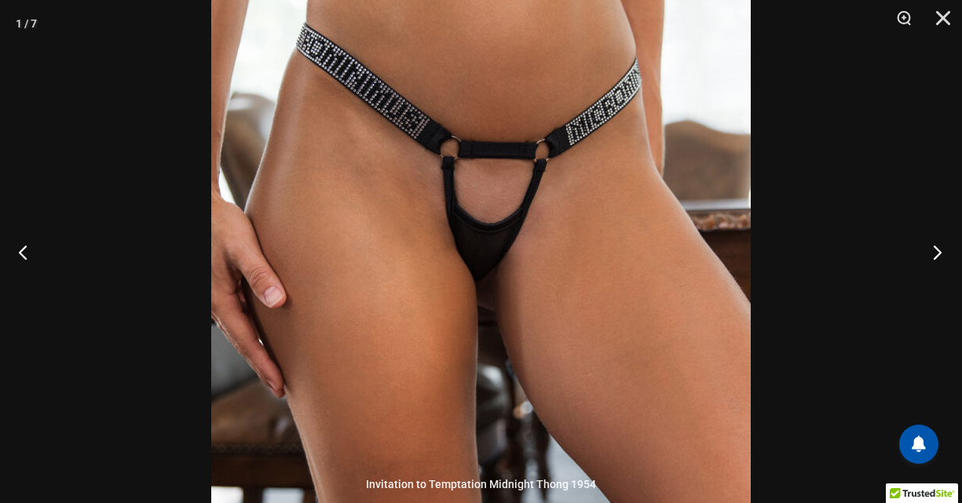
click at [939, 253] on button "Next" at bounding box center [932, 252] width 59 height 78
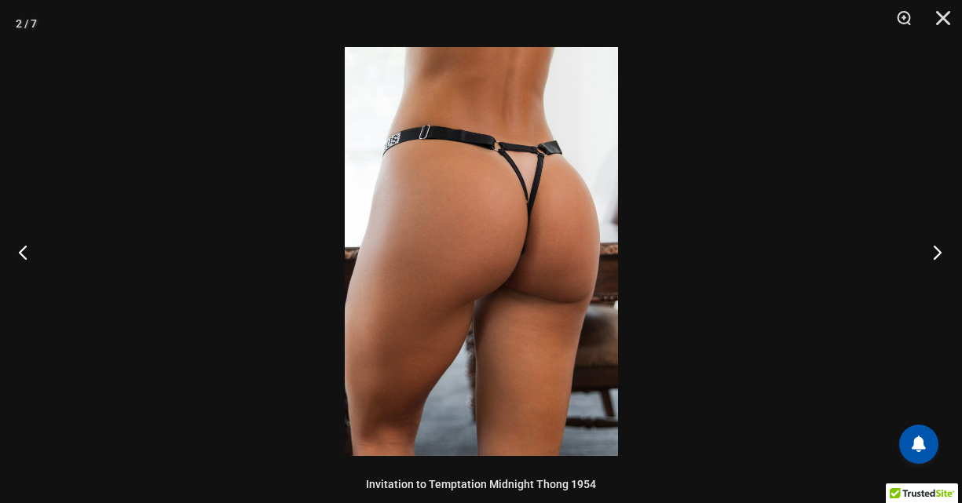
click at [939, 254] on button "Next" at bounding box center [932, 252] width 59 height 78
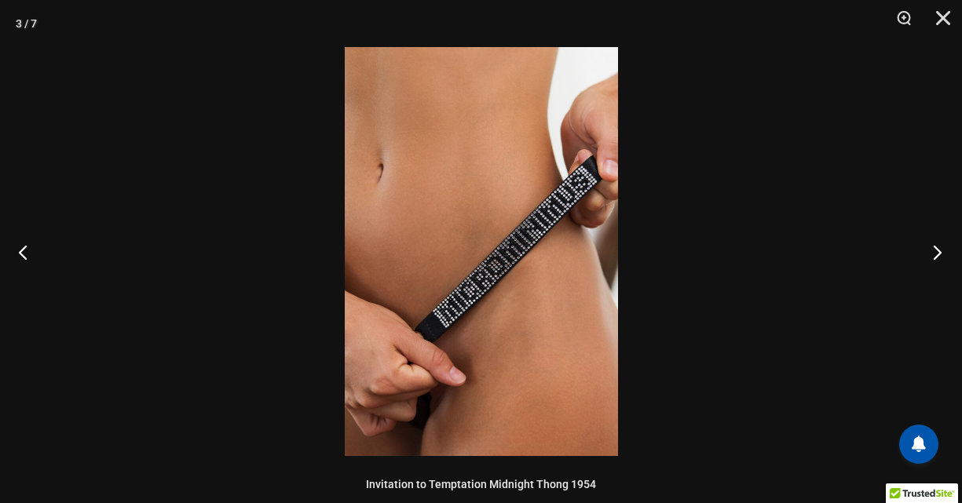
click at [939, 254] on button "Next" at bounding box center [932, 252] width 59 height 78
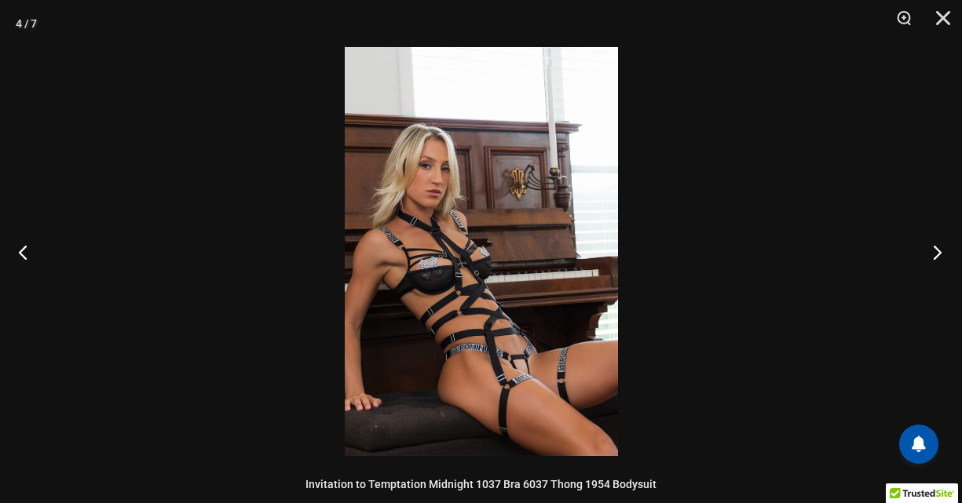
click at [939, 254] on button "Next" at bounding box center [932, 252] width 59 height 78
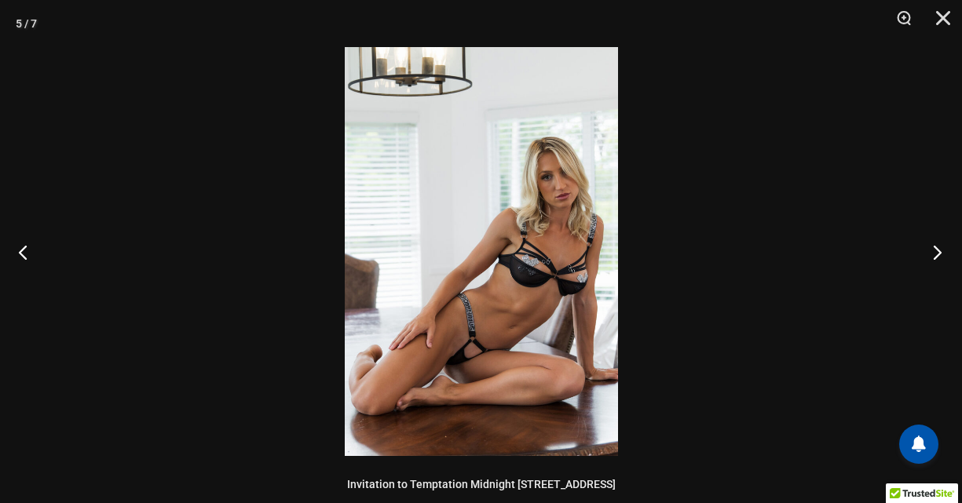
click at [939, 254] on button "Next" at bounding box center [932, 252] width 59 height 78
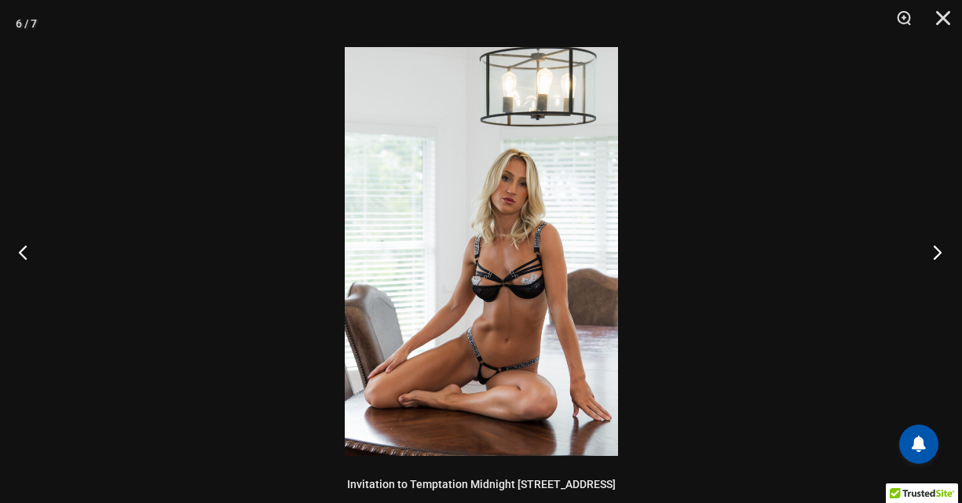
click at [939, 254] on button "Next" at bounding box center [932, 252] width 59 height 78
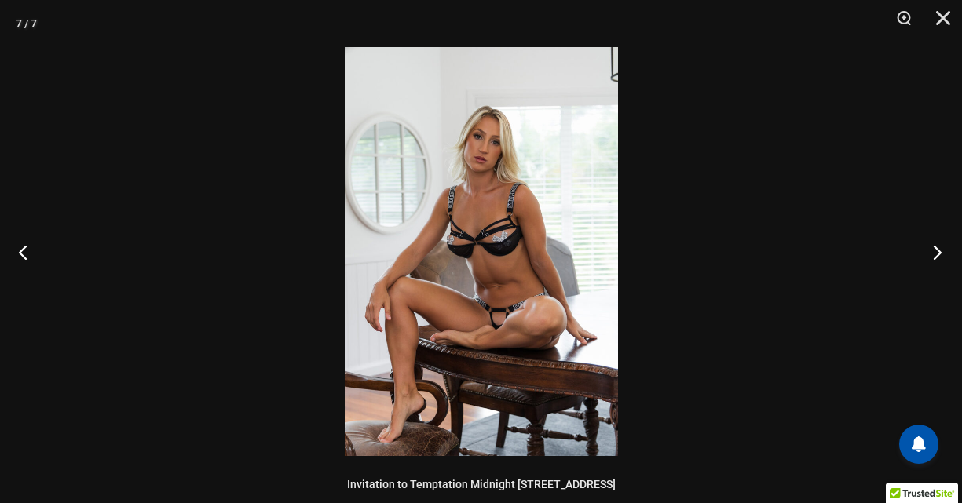
click at [939, 254] on button "Next" at bounding box center [932, 252] width 59 height 78
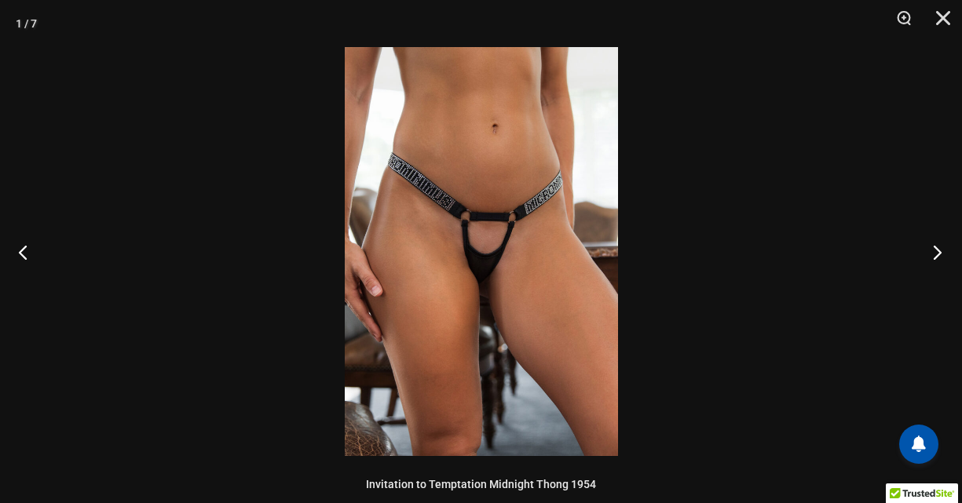
click at [939, 254] on button "Next" at bounding box center [932, 252] width 59 height 78
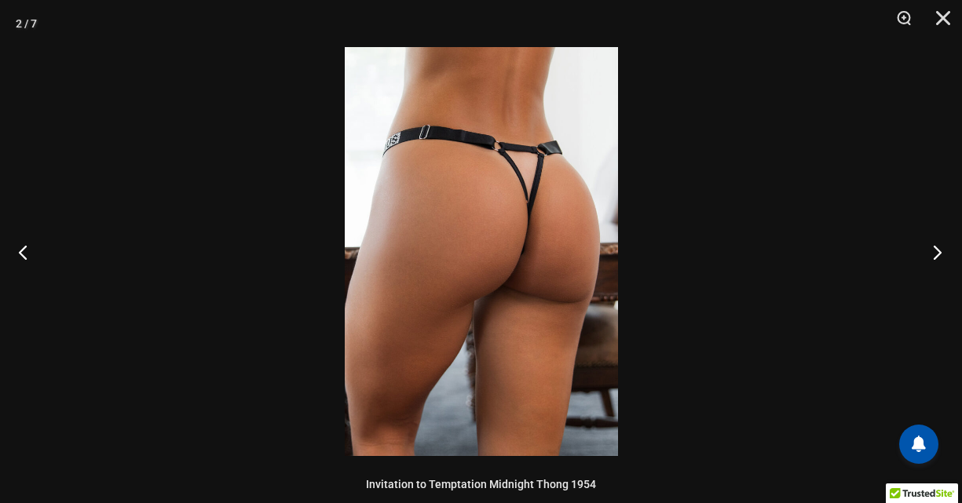
click at [939, 254] on button "Next" at bounding box center [932, 252] width 59 height 78
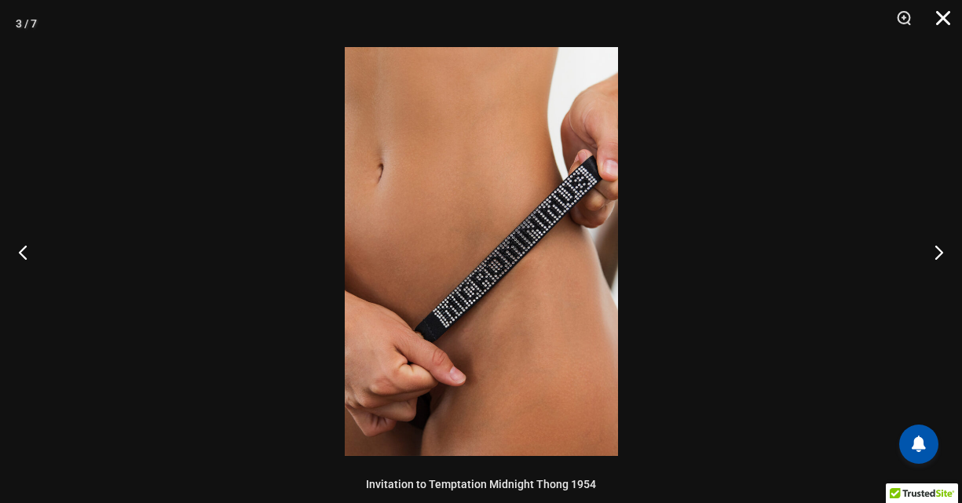
click at [945, 24] on button "Close" at bounding box center [937, 23] width 39 height 47
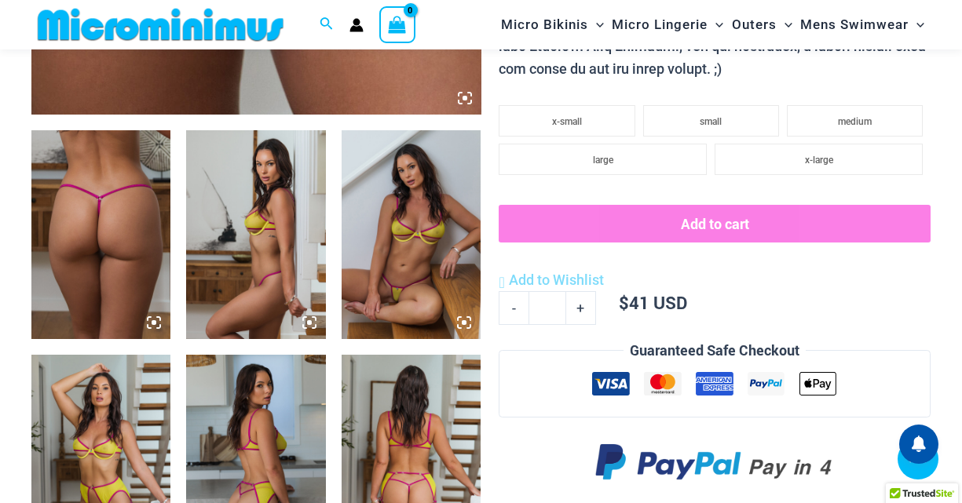
scroll to position [701, 0]
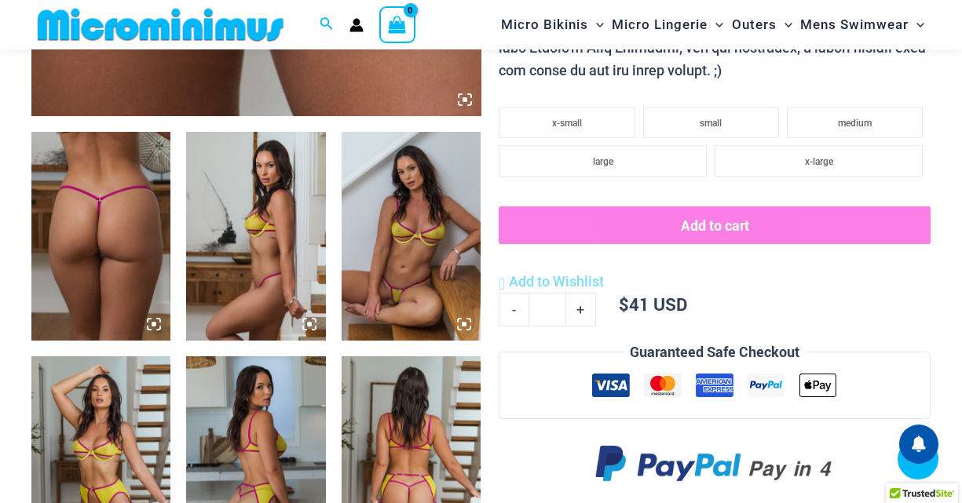
click at [458, 97] on icon at bounding box center [465, 100] width 14 height 14
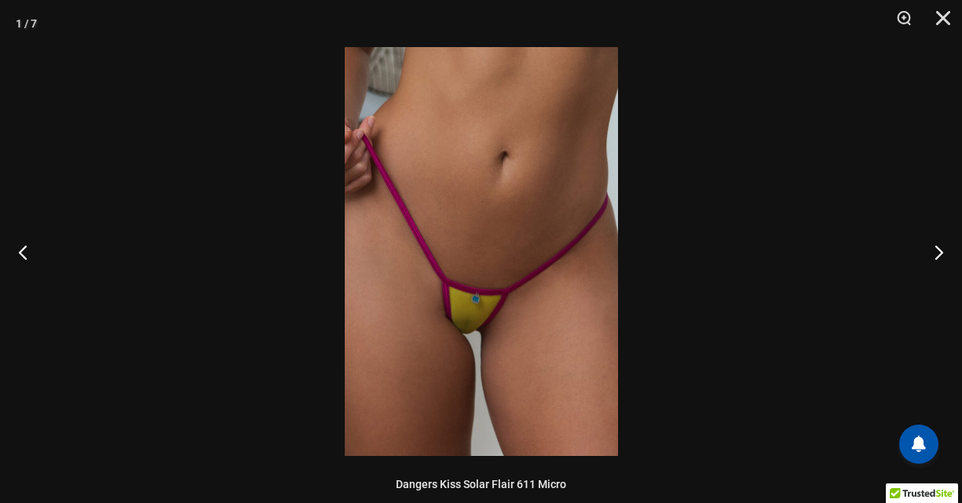
click at [487, 317] on img at bounding box center [481, 251] width 273 height 409
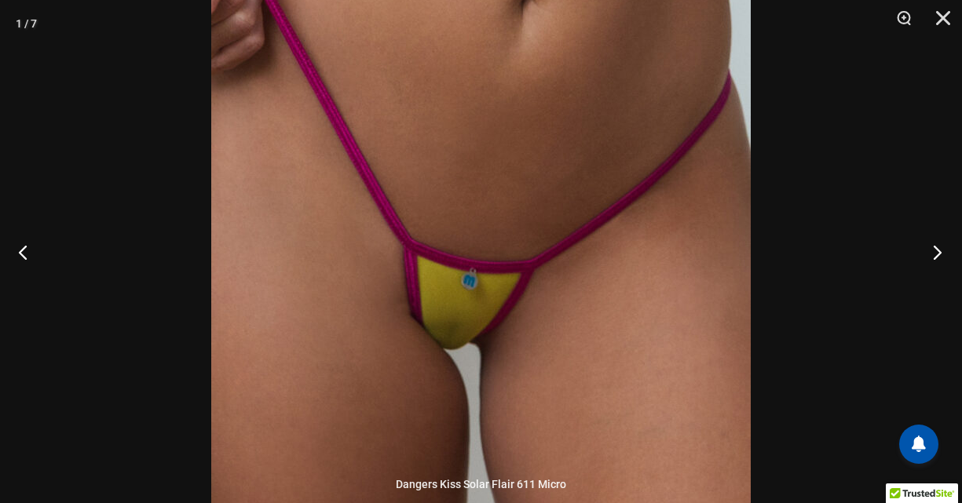
click at [938, 256] on button "Next" at bounding box center [932, 252] width 59 height 78
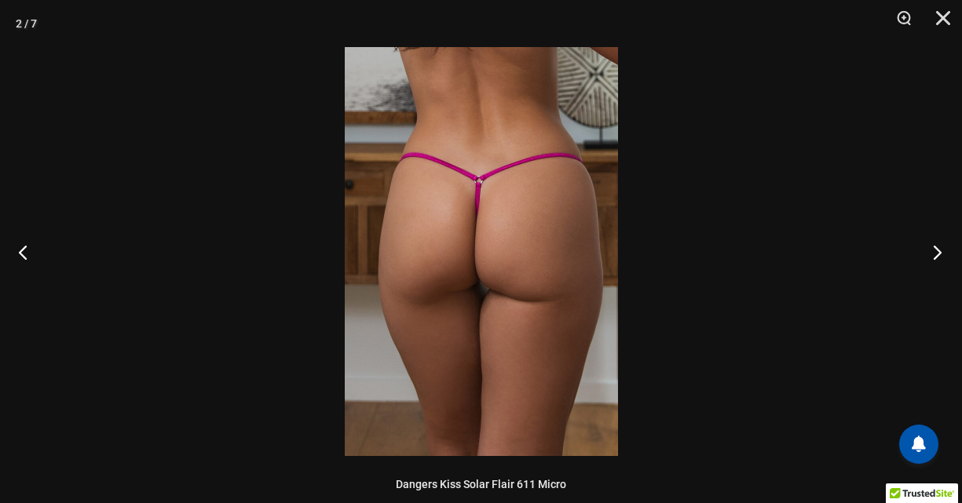
click at [938, 256] on button "Next" at bounding box center [932, 252] width 59 height 78
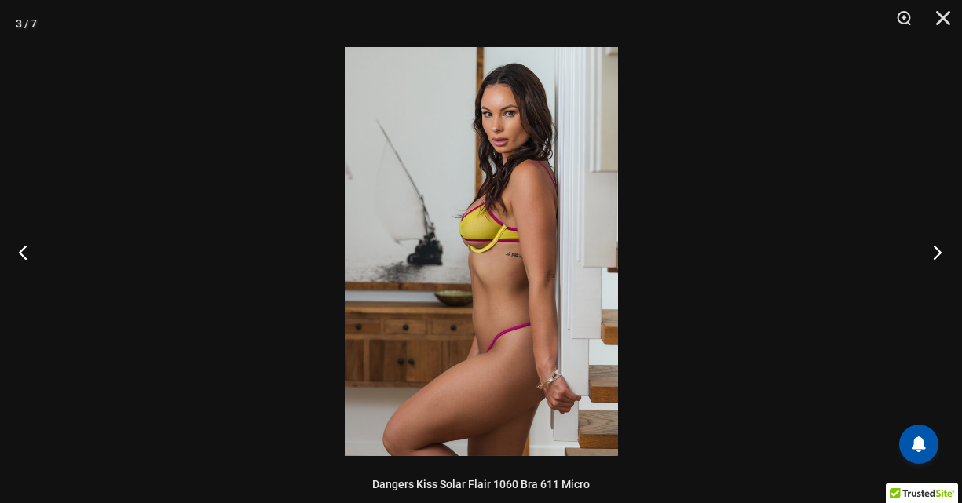
click at [938, 256] on button "Next" at bounding box center [932, 252] width 59 height 78
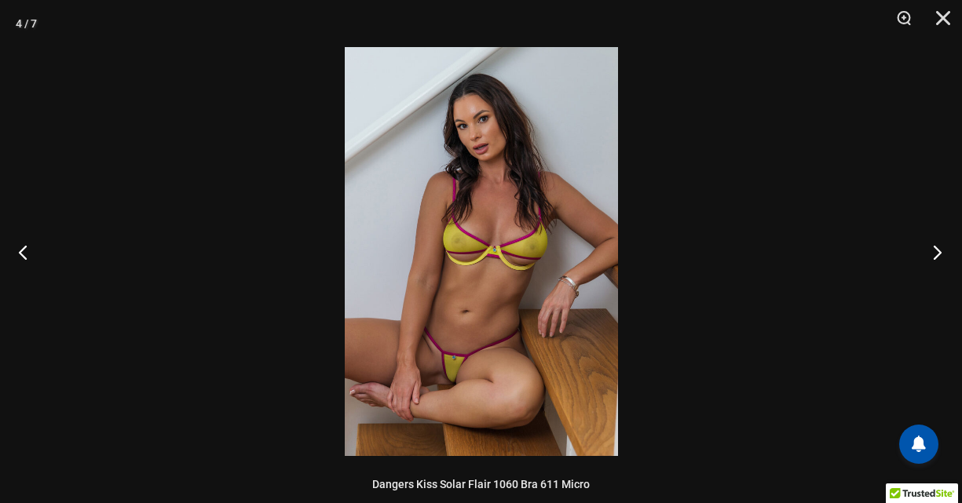
click at [938, 256] on button "Next" at bounding box center [932, 252] width 59 height 78
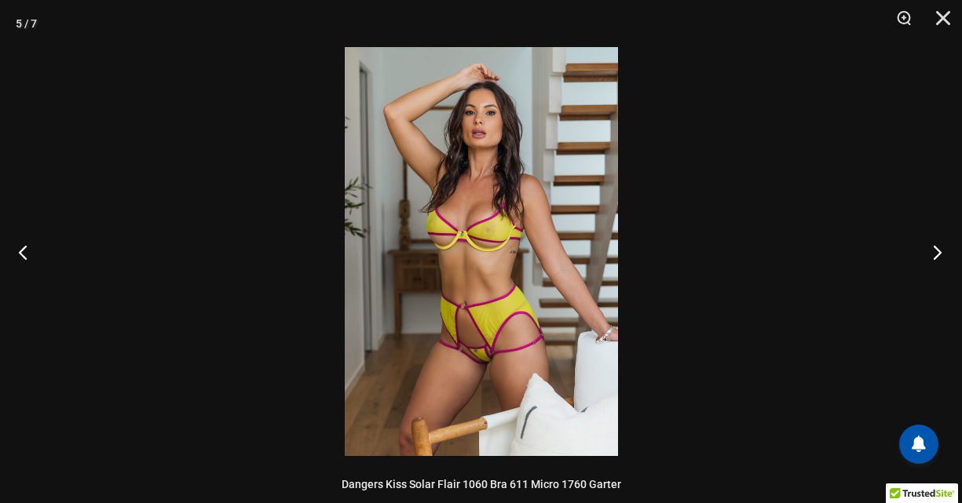
click at [938, 256] on button "Next" at bounding box center [932, 252] width 59 height 78
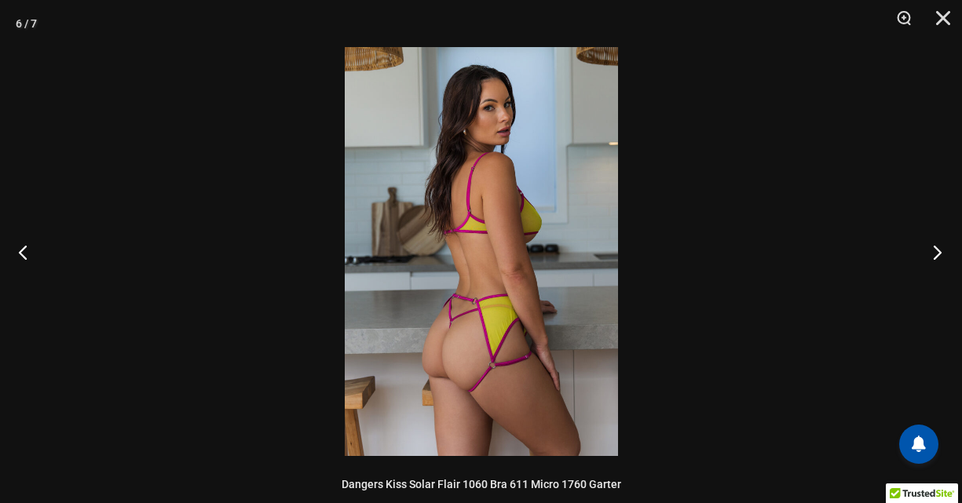
click at [938, 256] on button "Next" at bounding box center [932, 252] width 59 height 78
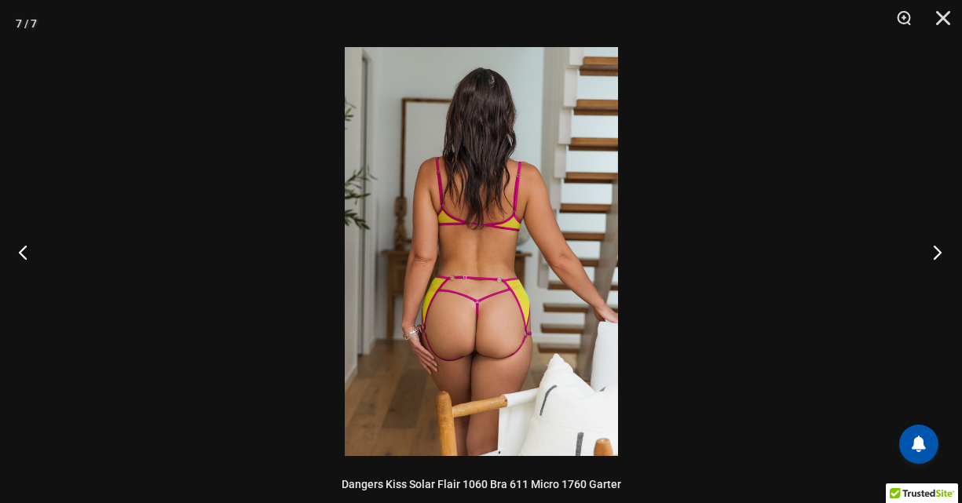
click at [938, 256] on button "Next" at bounding box center [932, 252] width 59 height 78
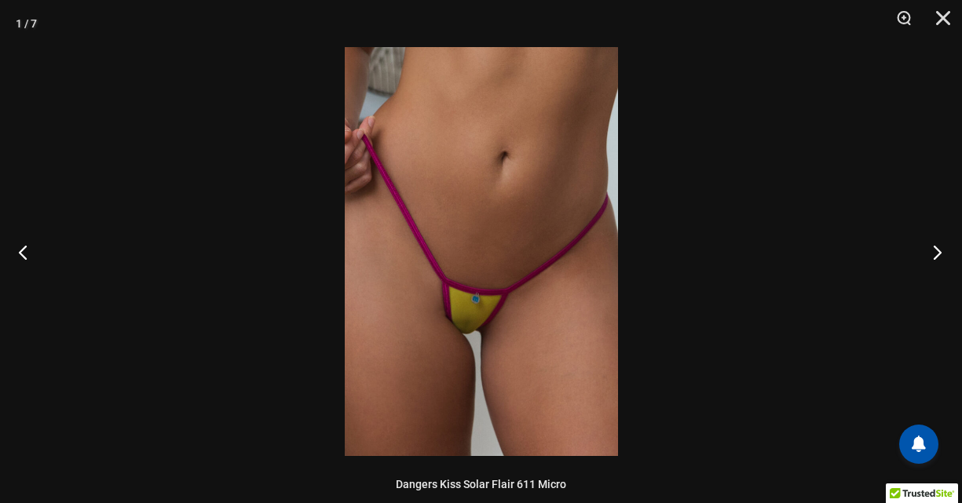
click at [938, 256] on button "Next" at bounding box center [932, 252] width 59 height 78
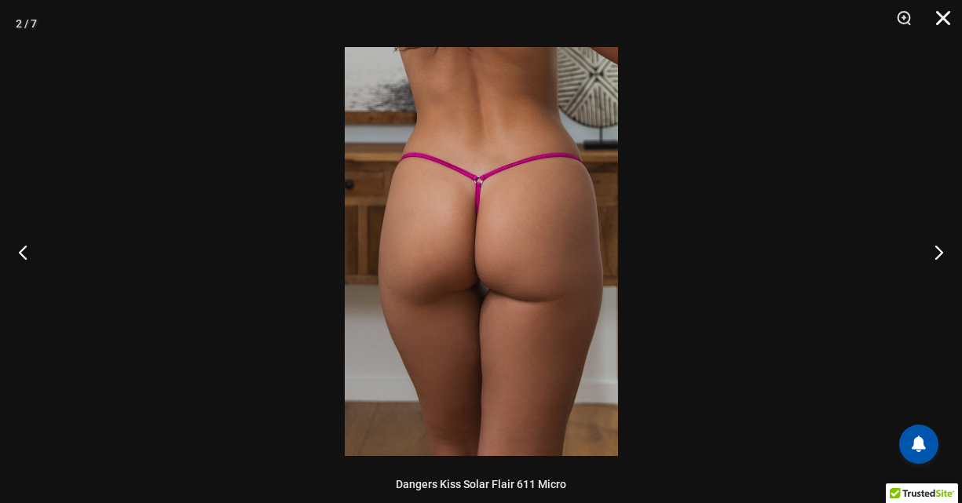
click at [937, 19] on button "Close" at bounding box center [937, 23] width 39 height 47
